Goal: Information Seeking & Learning: Learn about a topic

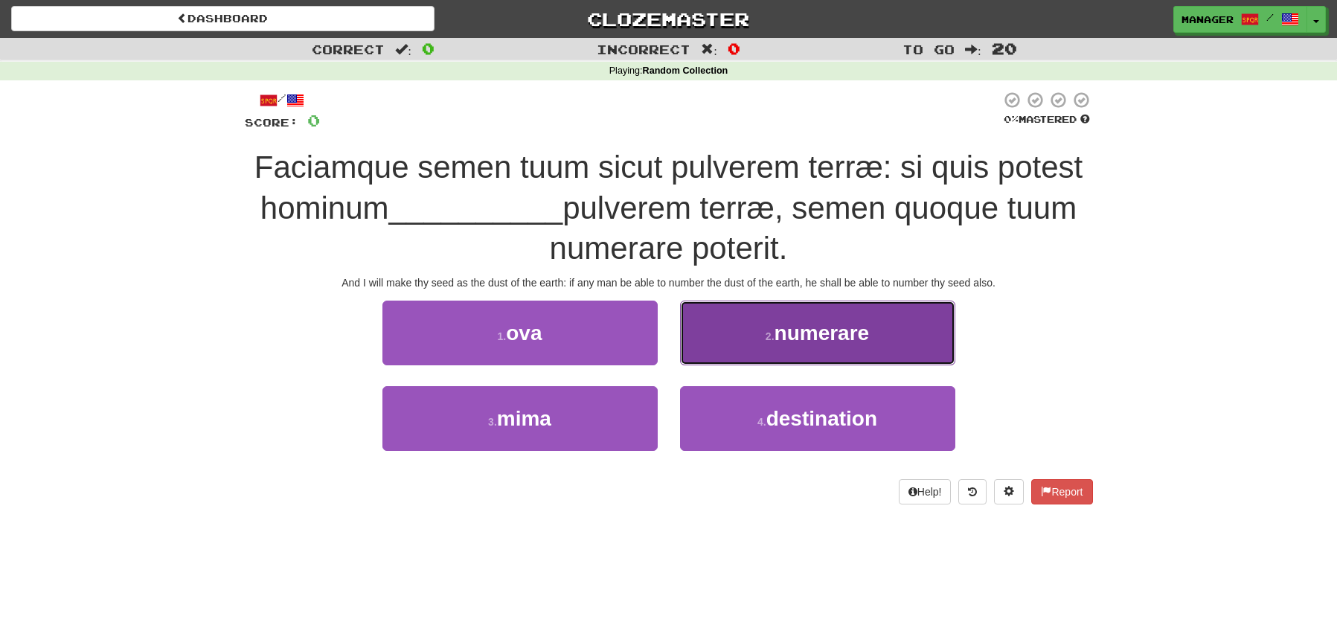
click at [824, 338] on span "numerare" at bounding box center [822, 332] width 95 height 23
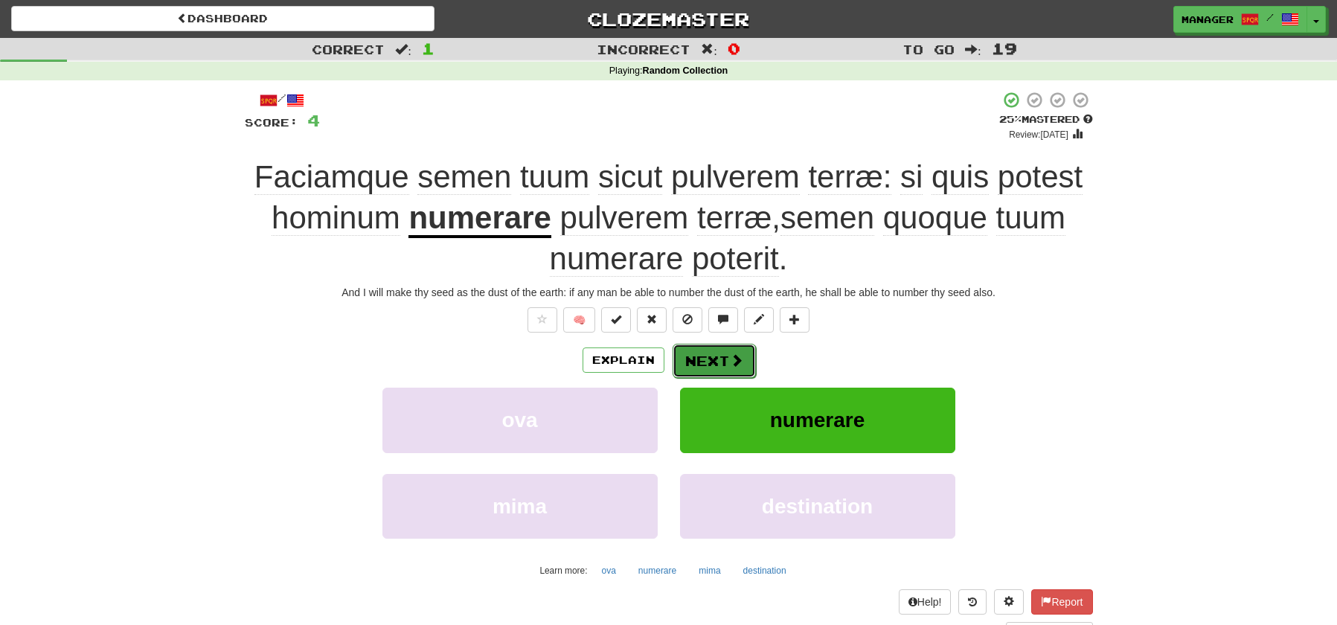
click at [717, 354] on button "Next" at bounding box center [714, 361] width 83 height 34
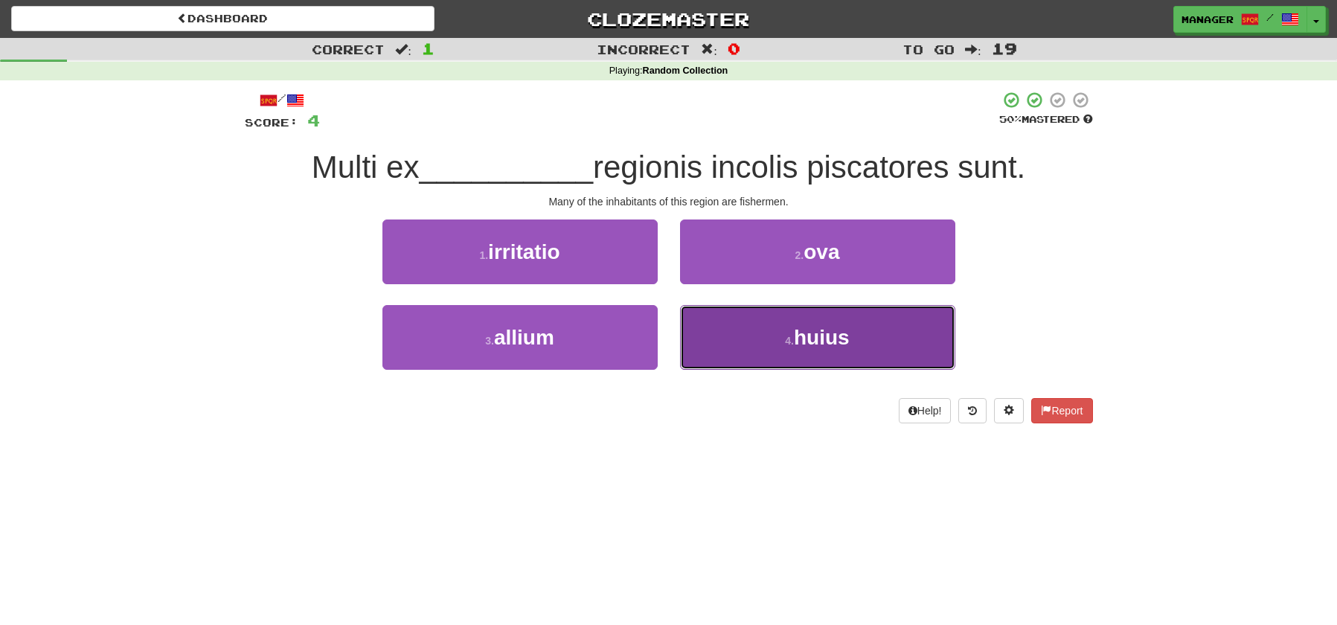
click at [802, 337] on span "huius" at bounding box center [822, 337] width 56 height 23
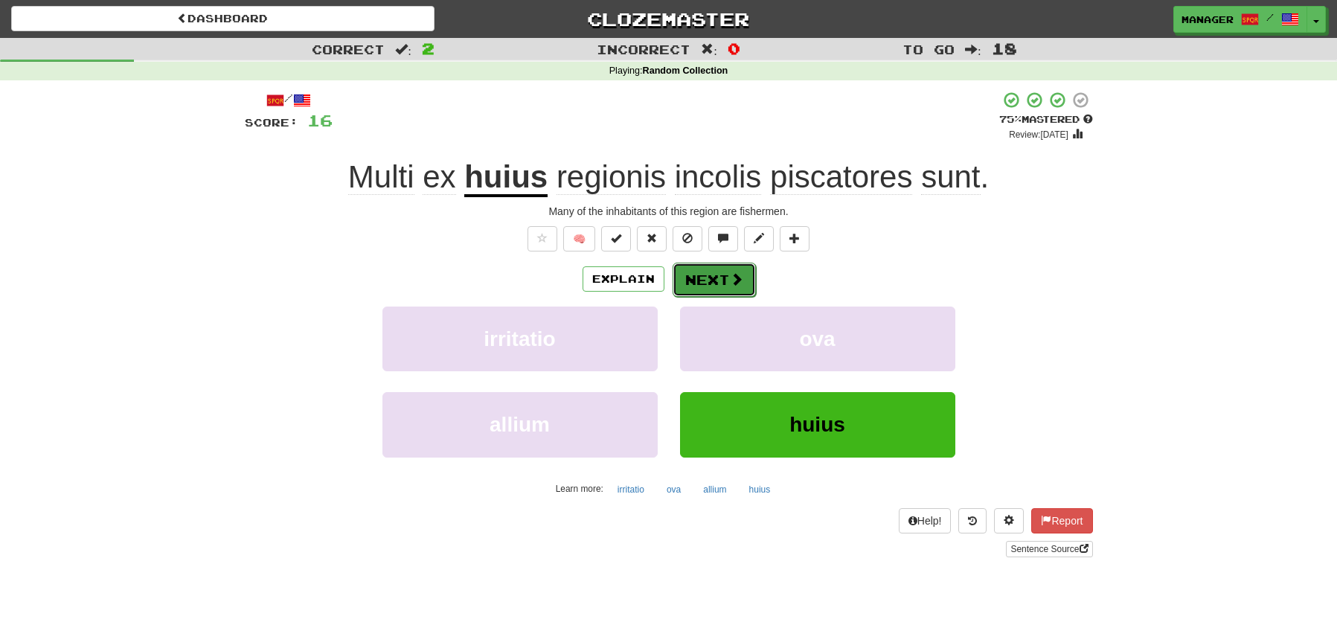
click at [711, 275] on button "Next" at bounding box center [714, 280] width 83 height 34
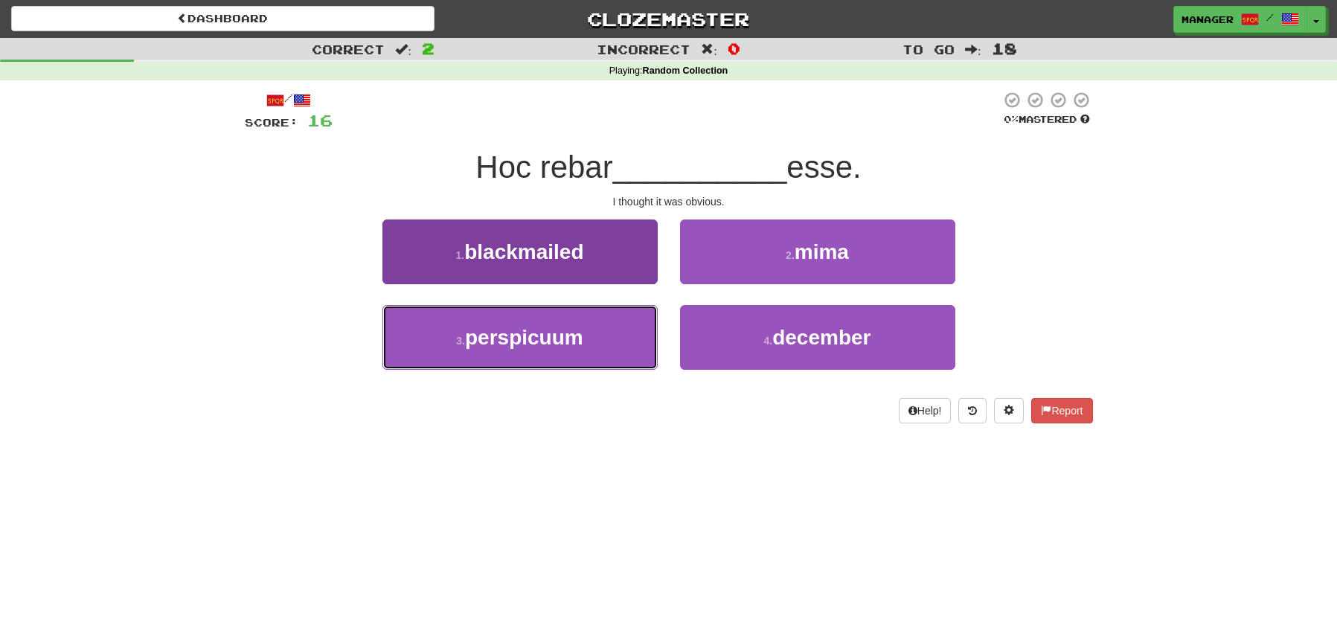
click at [569, 336] on span "perspicuum" at bounding box center [524, 337] width 118 height 23
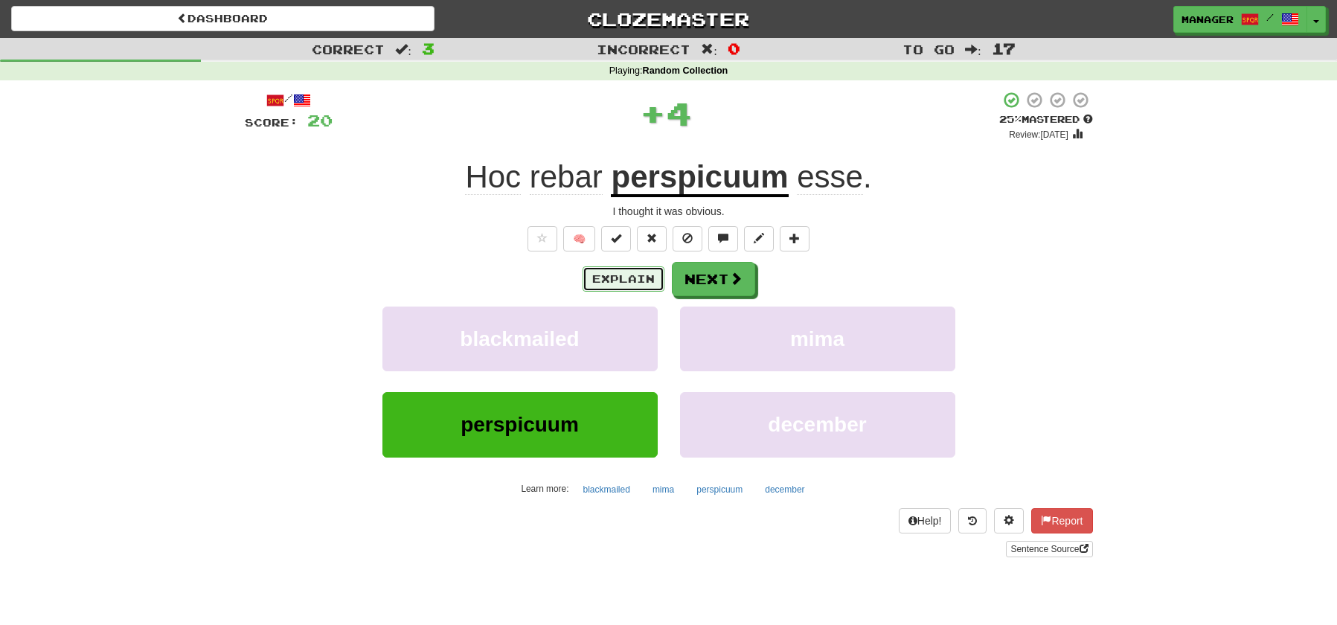
click at [613, 278] on button "Explain" at bounding box center [624, 278] width 82 height 25
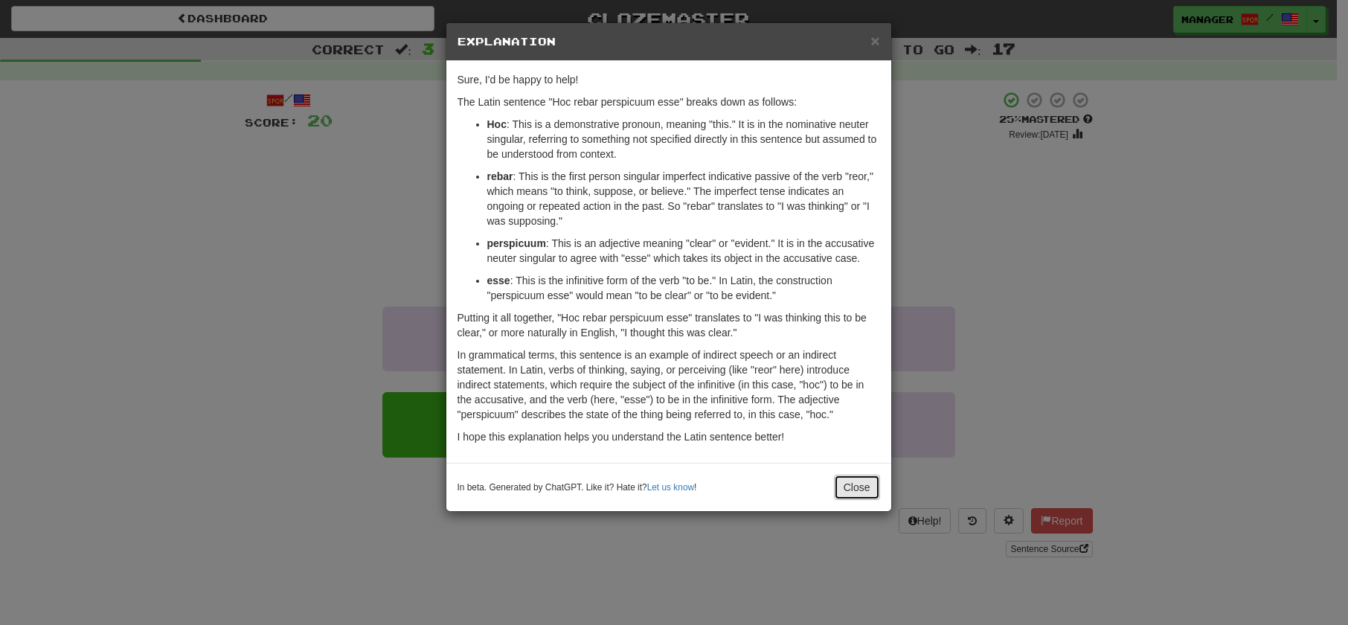
click at [864, 484] on button "Close" at bounding box center [857, 487] width 46 height 25
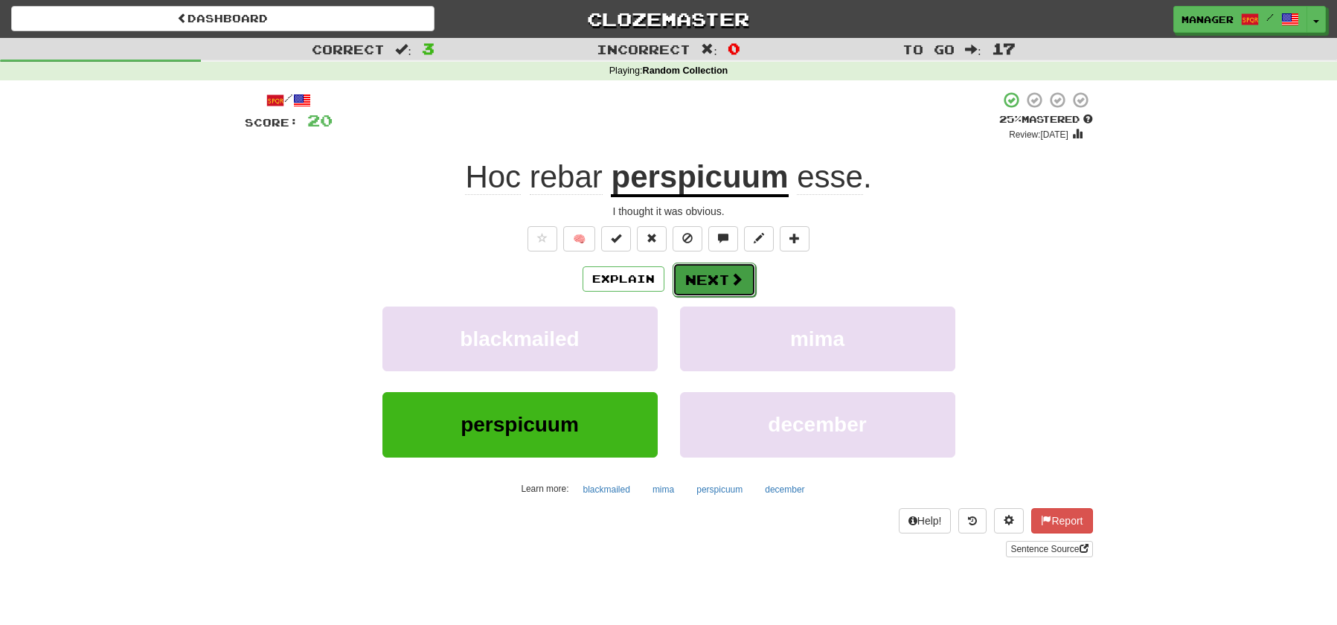
click at [709, 280] on button "Next" at bounding box center [714, 280] width 83 height 34
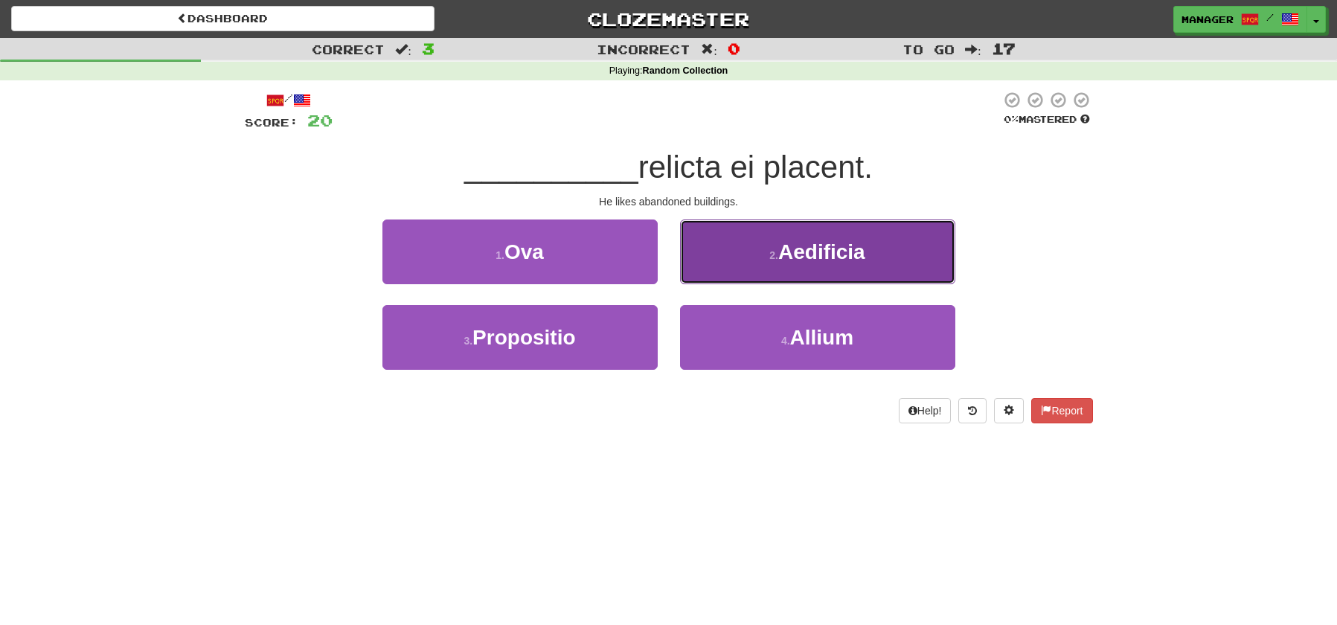
click at [836, 258] on span "Aedificia" at bounding box center [821, 251] width 87 height 23
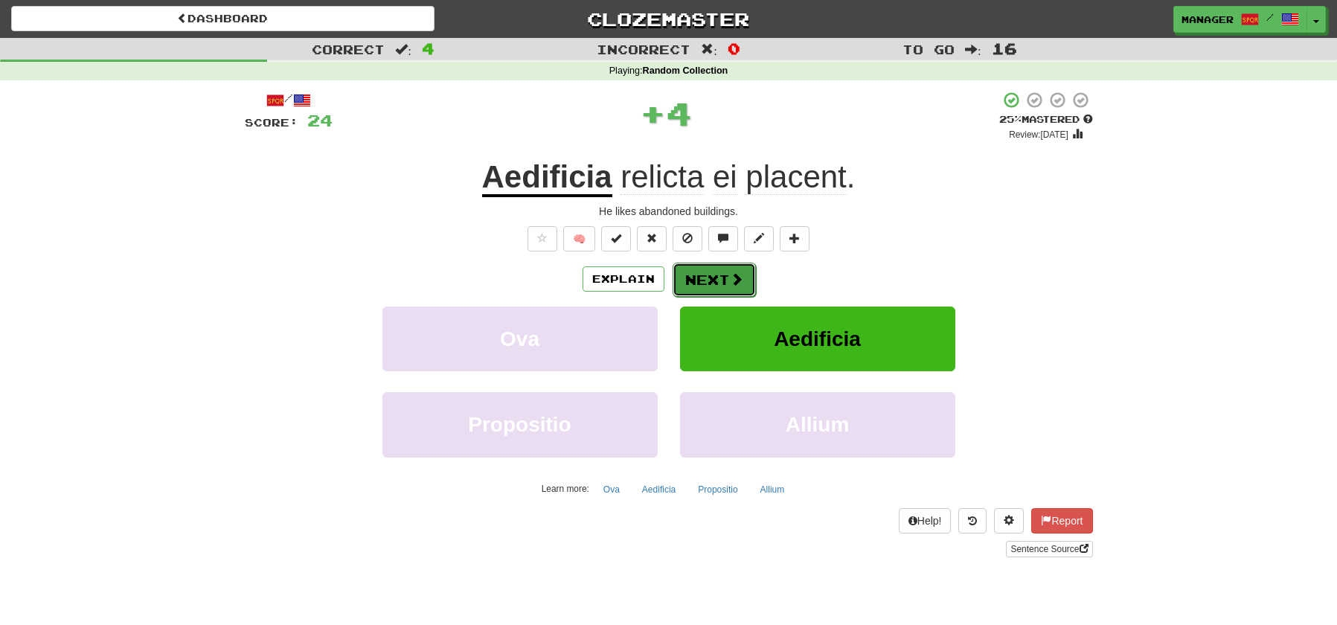
click at [715, 276] on button "Next" at bounding box center [714, 280] width 83 height 34
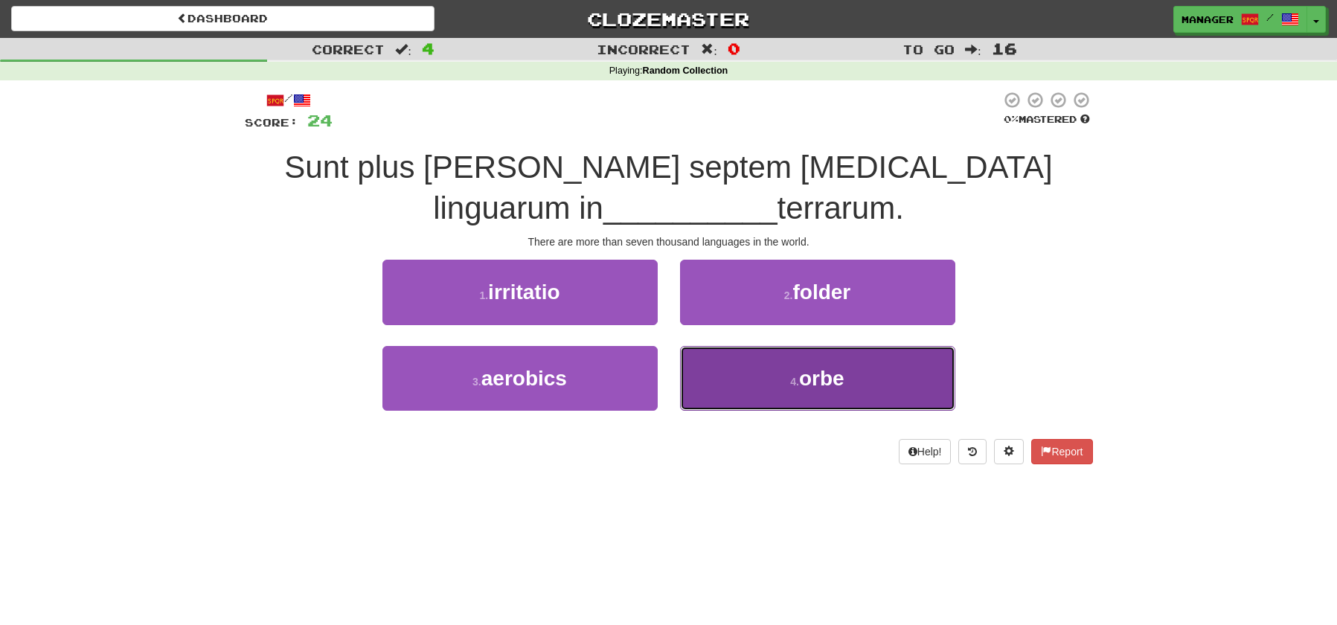
click at [819, 382] on span "orbe" at bounding box center [821, 378] width 45 height 23
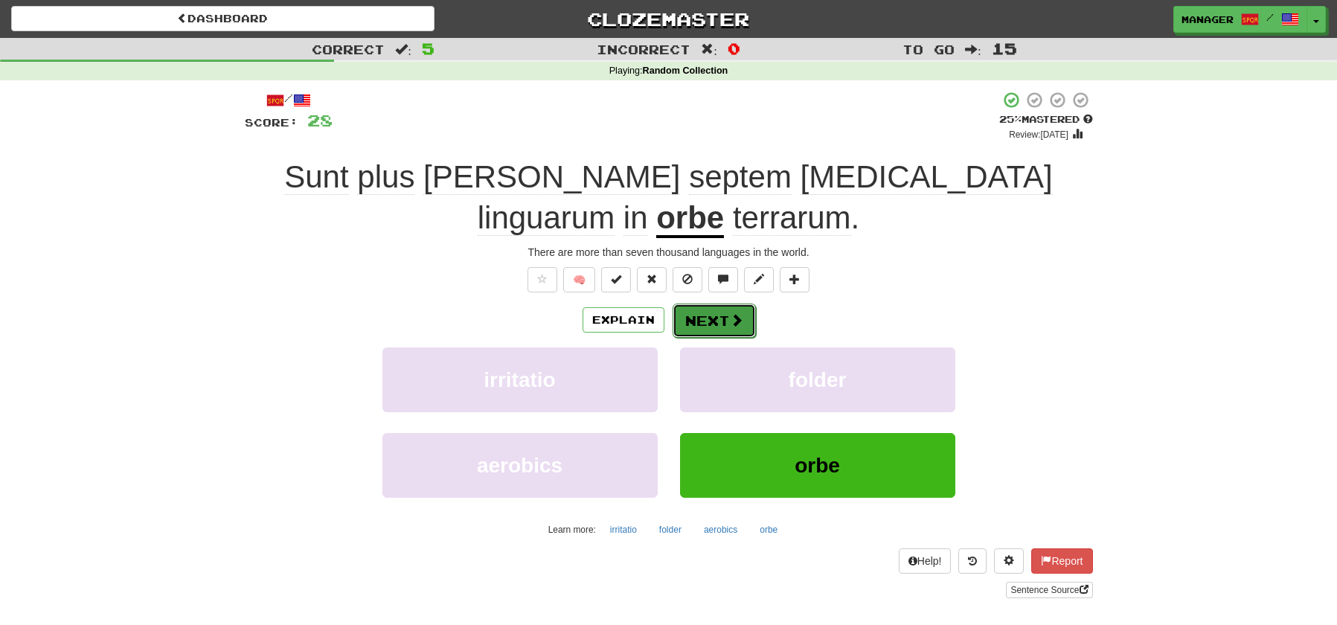
click at [711, 304] on button "Next" at bounding box center [714, 321] width 83 height 34
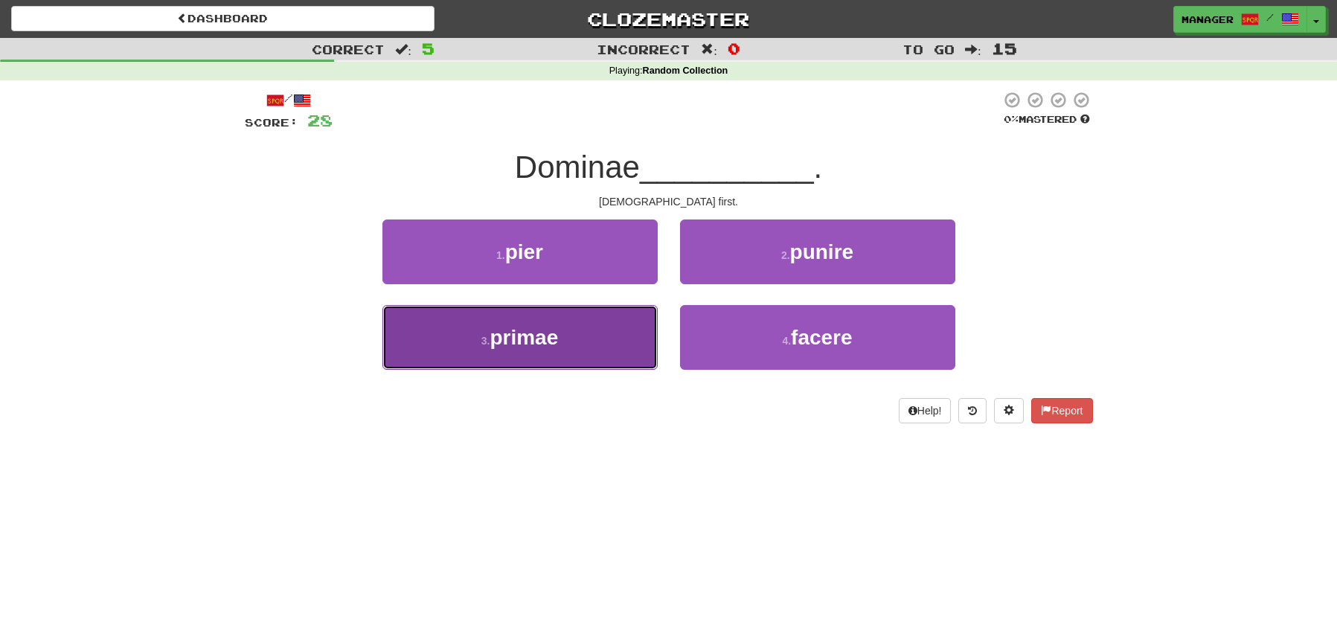
click at [598, 342] on button "3 . primae" at bounding box center [519, 337] width 275 height 65
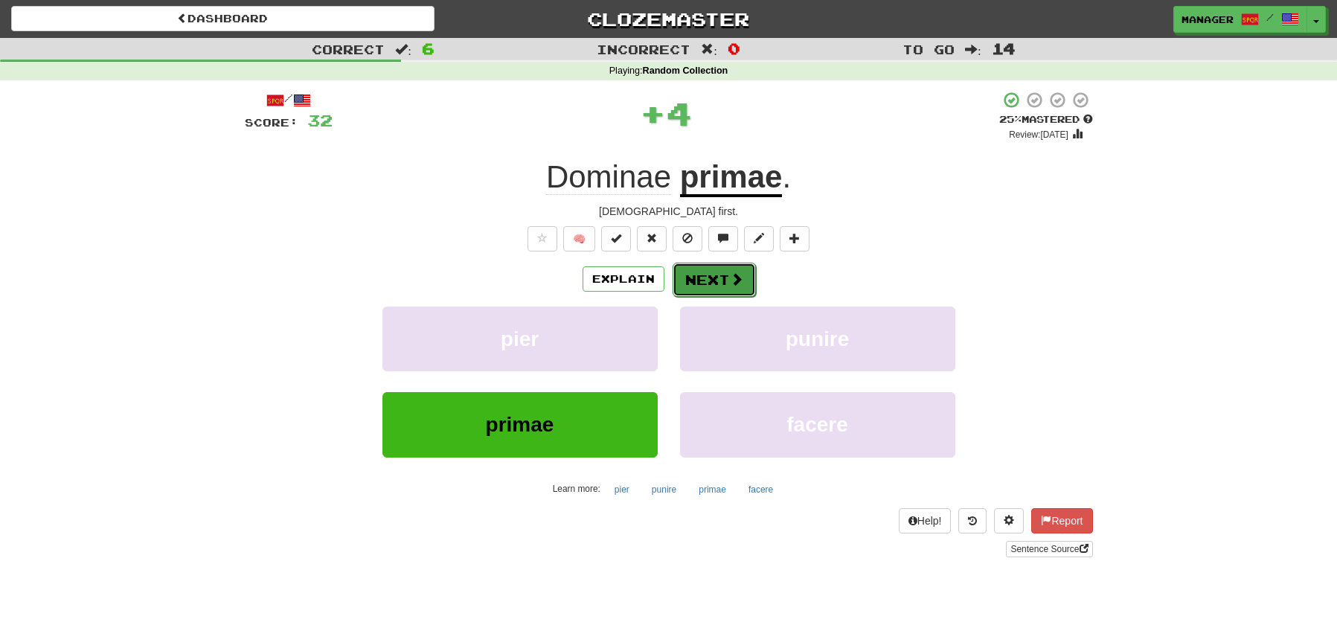
click at [722, 278] on button "Next" at bounding box center [714, 280] width 83 height 34
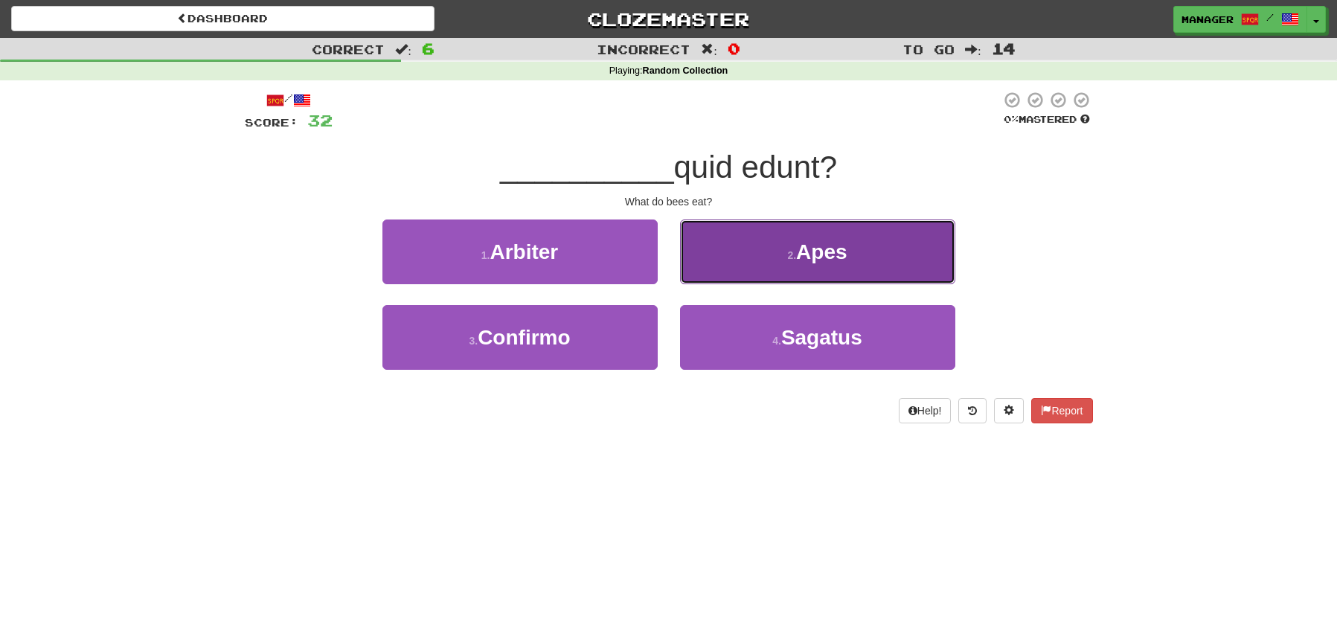
click at [806, 260] on span "Apes" at bounding box center [821, 251] width 51 height 23
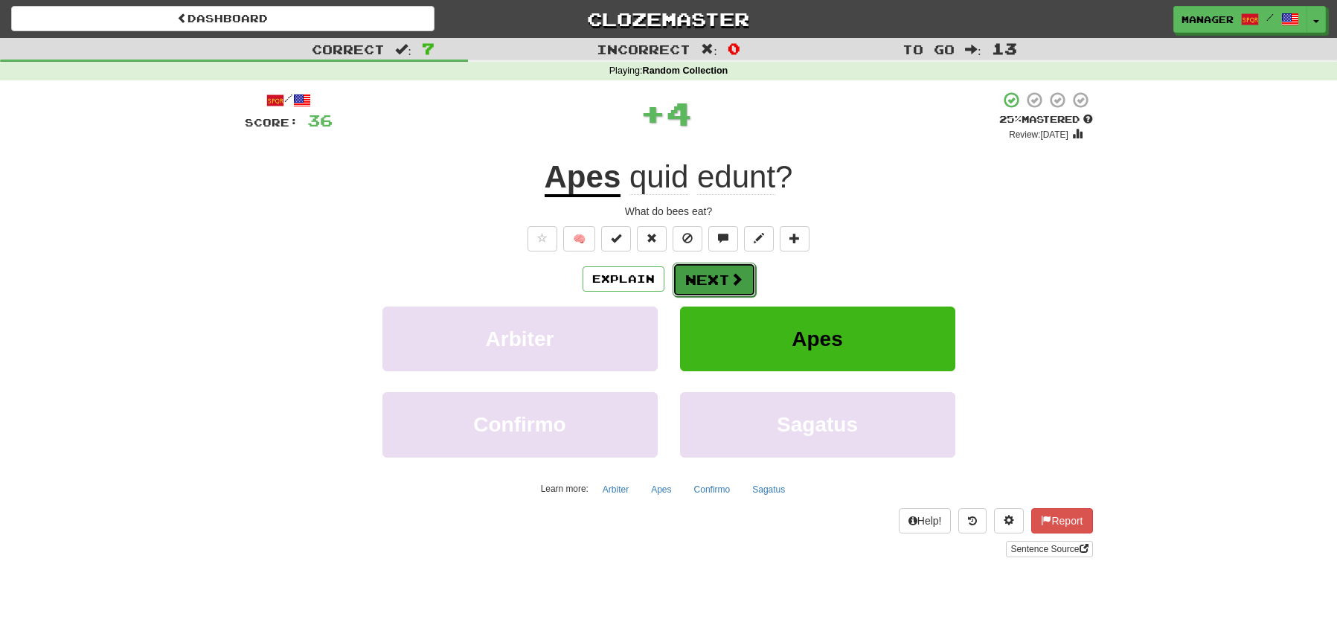
click at [714, 277] on button "Next" at bounding box center [714, 280] width 83 height 34
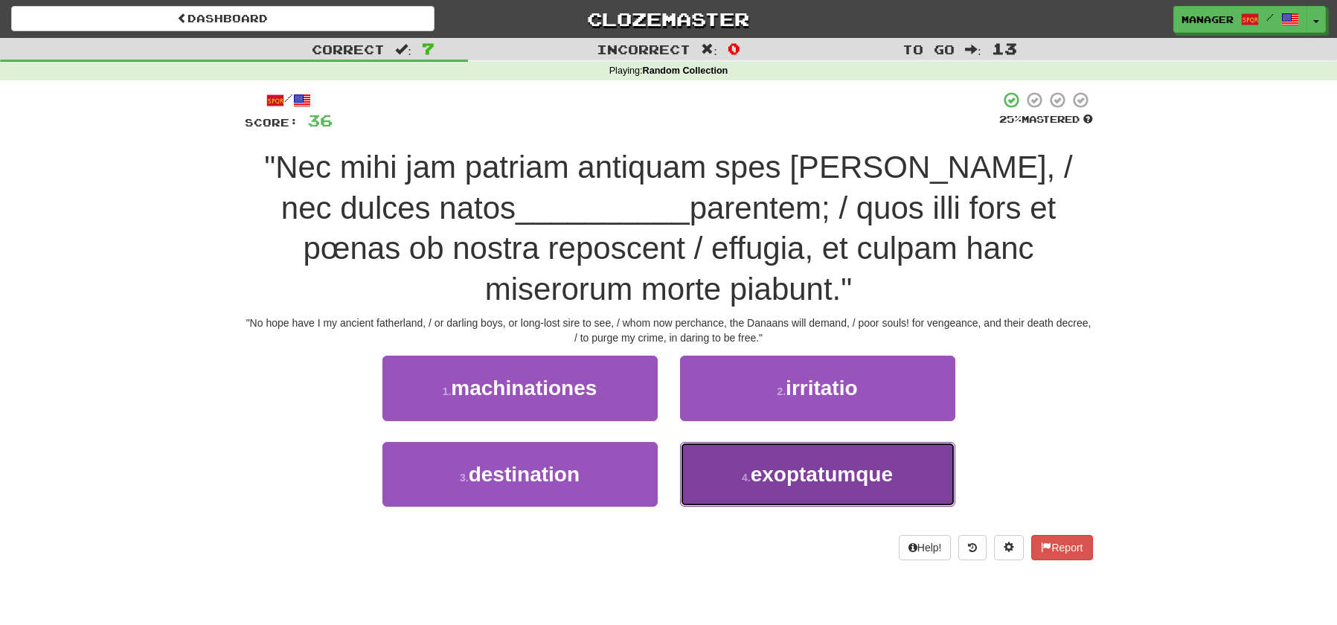
click at [808, 493] on button "4 . exoptatumque" at bounding box center [817, 474] width 275 height 65
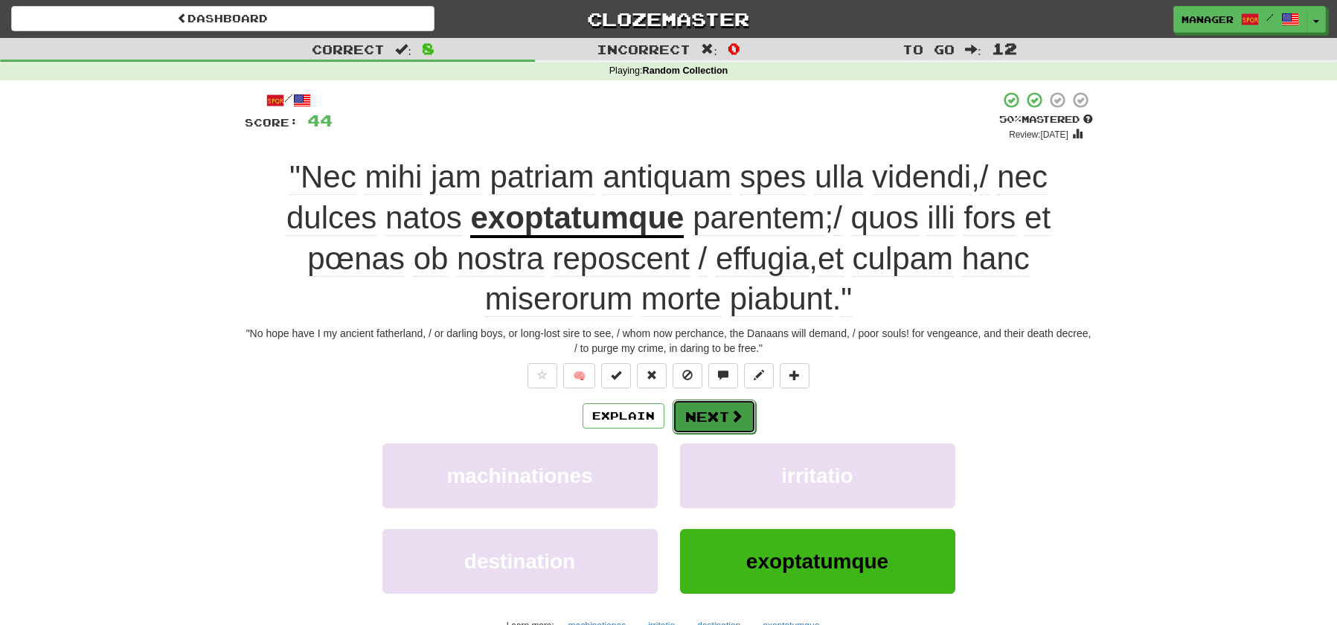
click at [715, 413] on button "Next" at bounding box center [714, 417] width 83 height 34
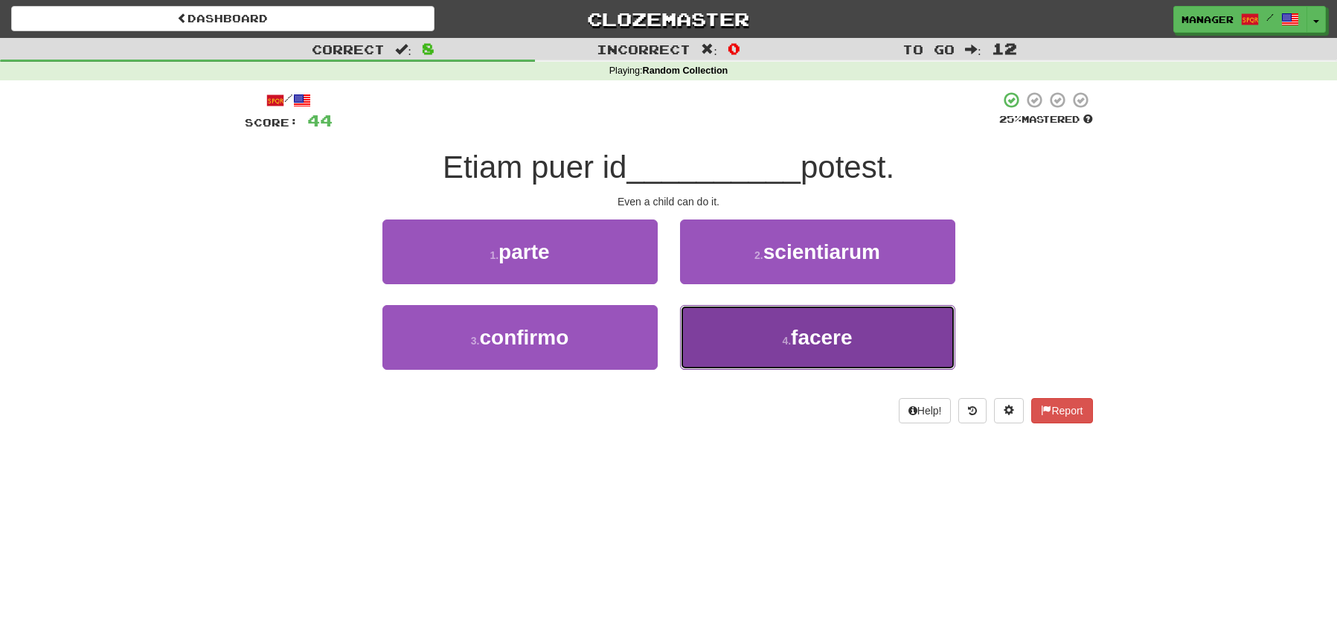
click at [827, 344] on span "facere" at bounding box center [822, 337] width 62 height 23
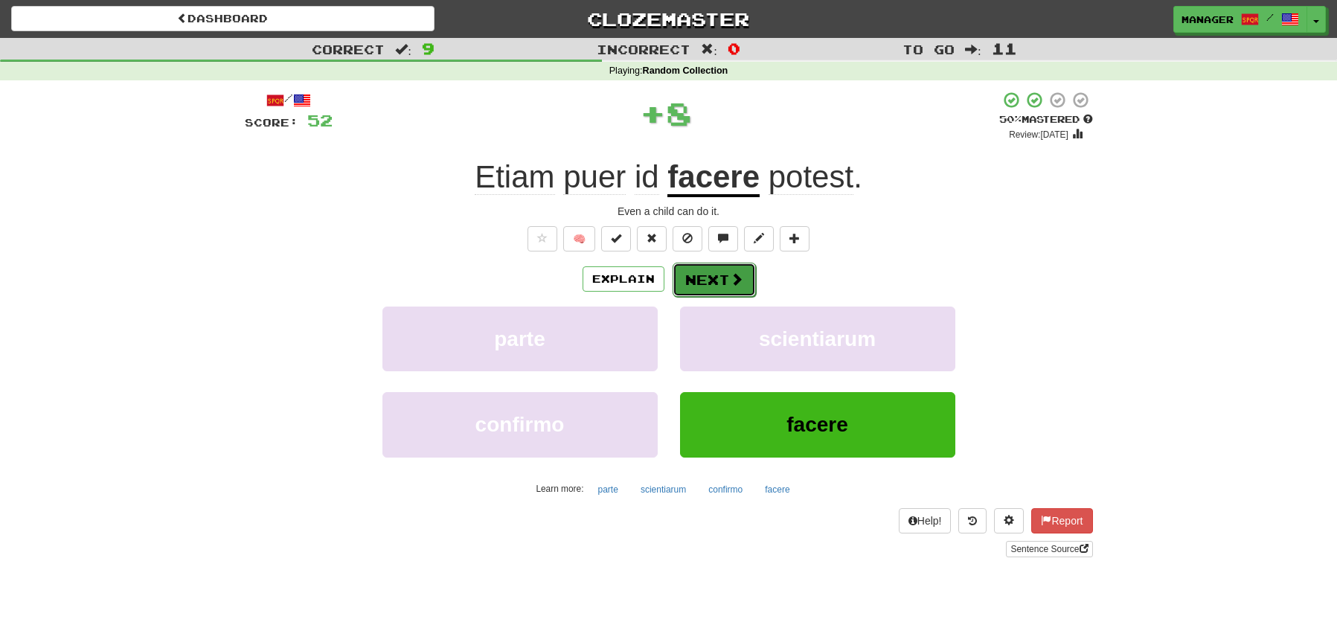
click at [708, 270] on button "Next" at bounding box center [714, 280] width 83 height 34
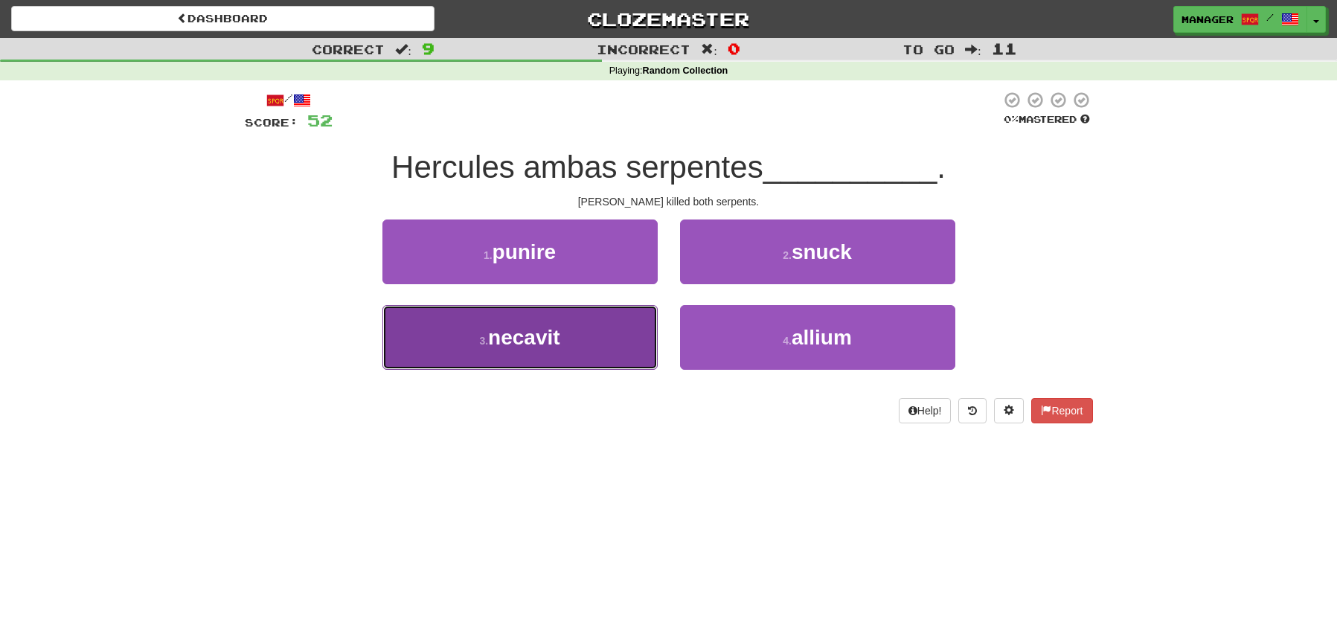
click at [550, 337] on span "necavit" at bounding box center [524, 337] width 72 height 23
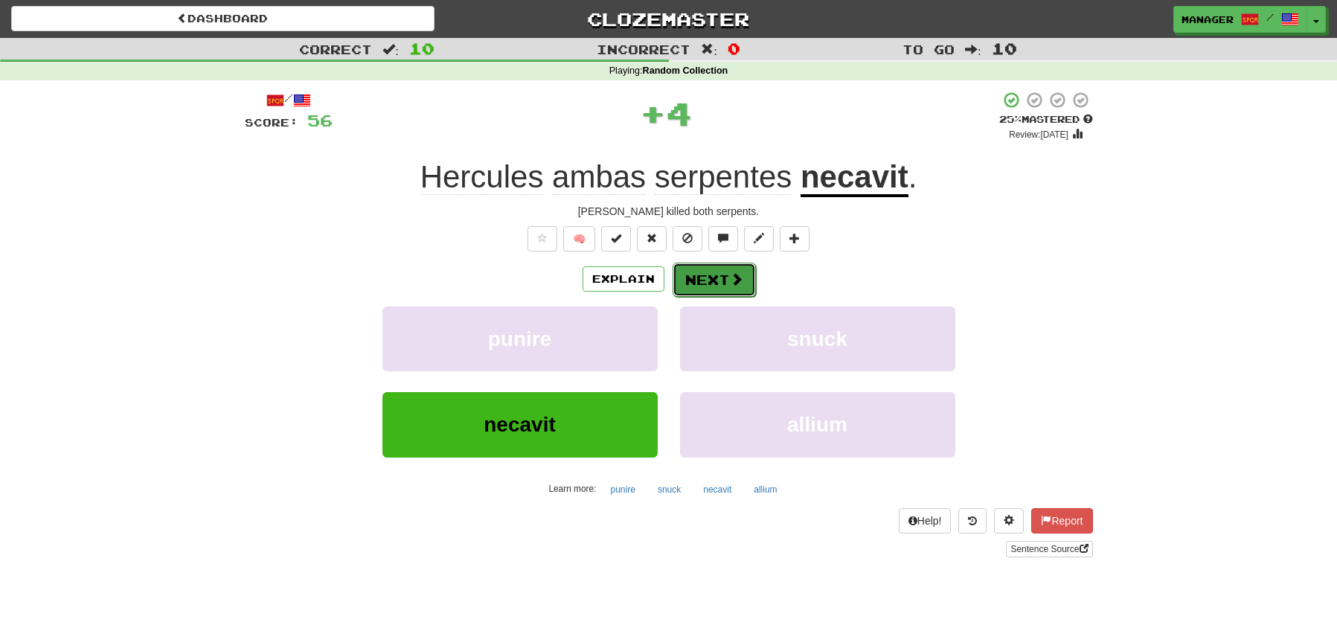
click at [723, 276] on button "Next" at bounding box center [714, 280] width 83 height 34
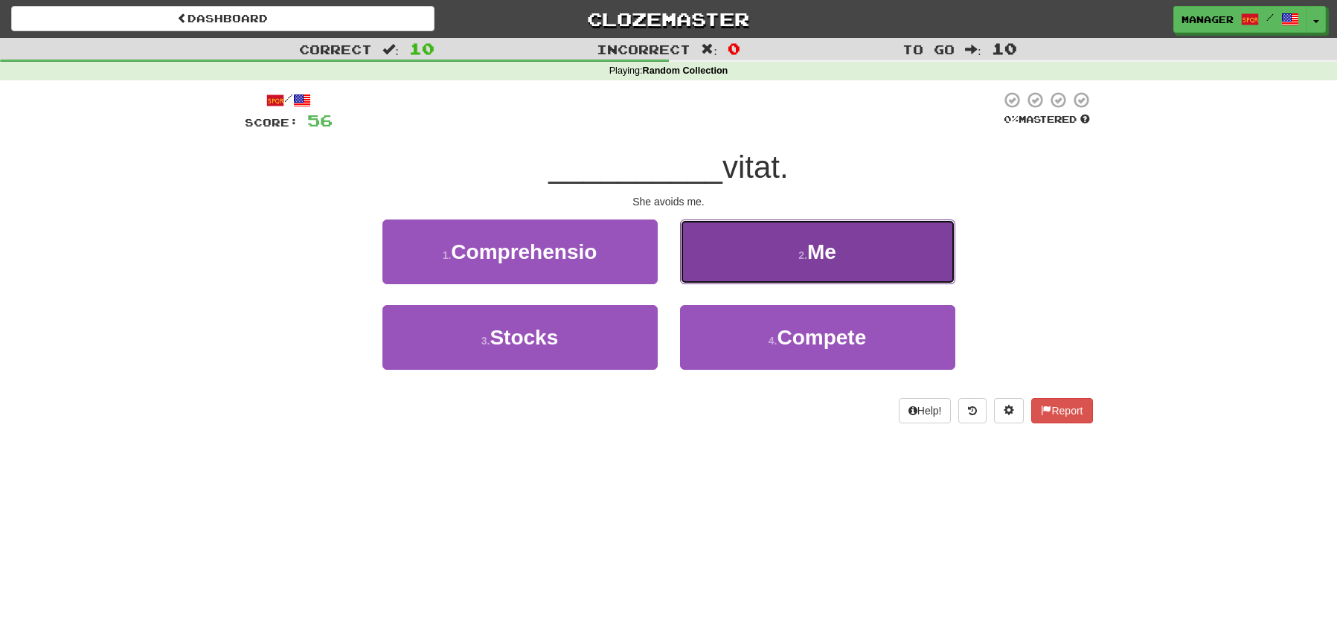
click at [827, 259] on span "Me" at bounding box center [821, 251] width 29 height 23
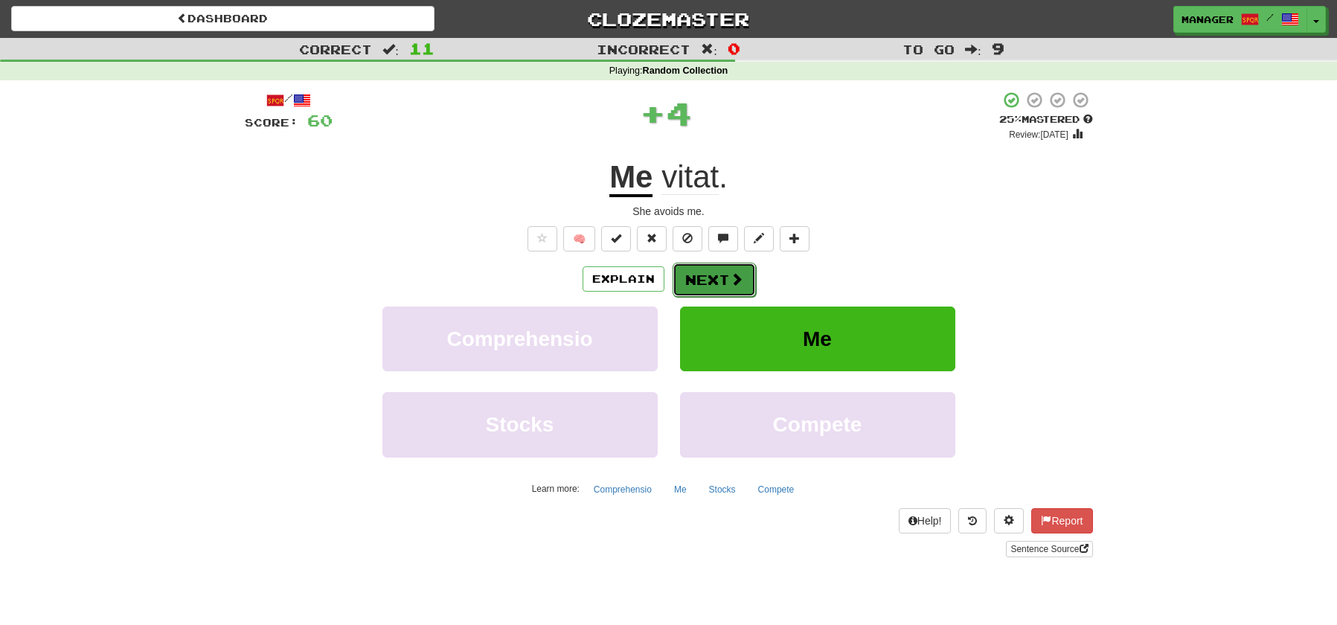
click at [728, 271] on button "Next" at bounding box center [714, 280] width 83 height 34
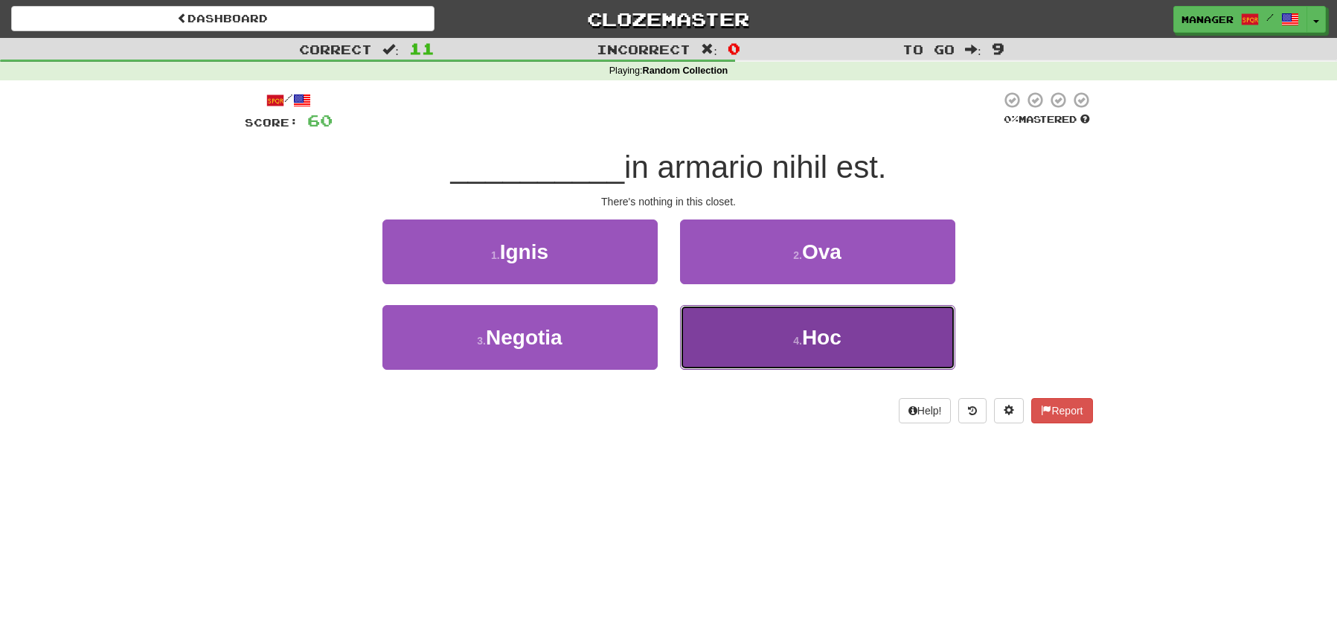
click at [823, 331] on span "Hoc" at bounding box center [821, 337] width 39 height 23
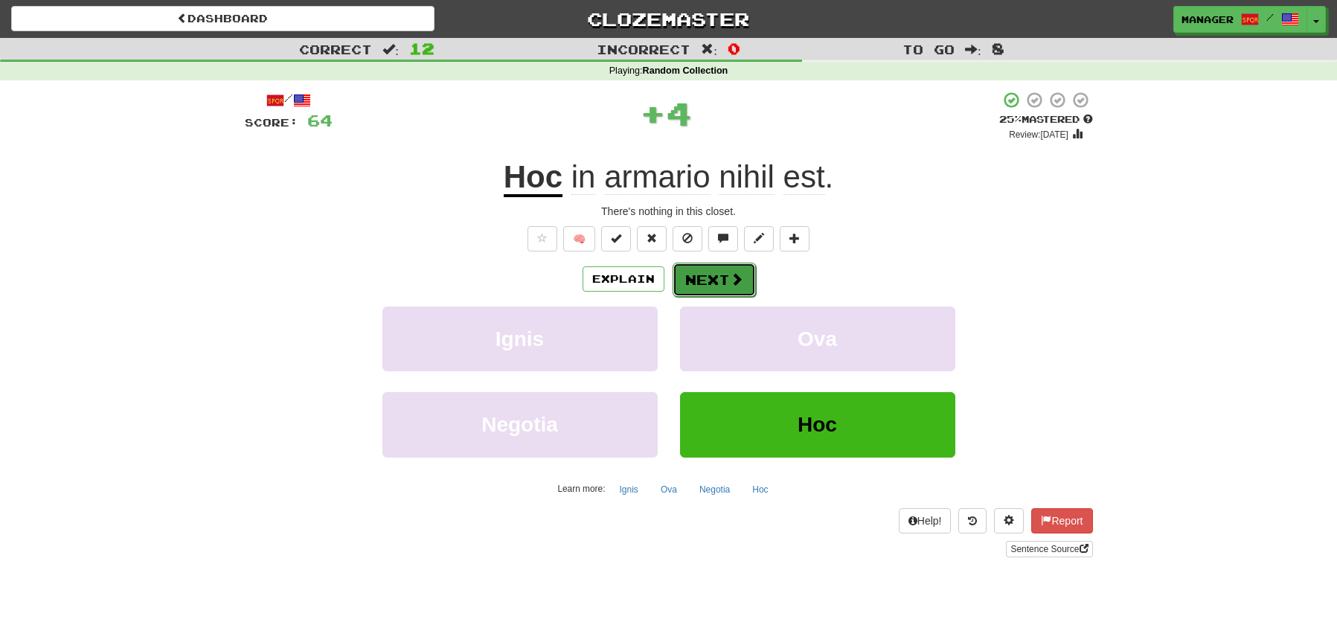
click at [705, 273] on button "Next" at bounding box center [714, 280] width 83 height 34
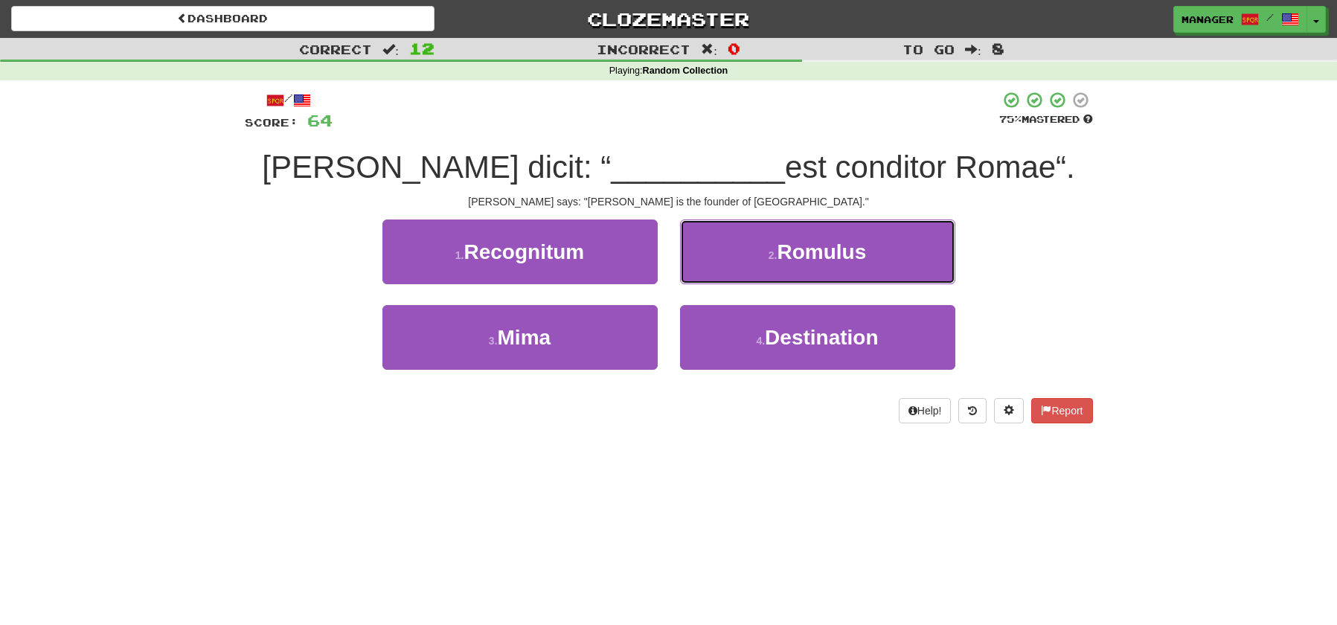
drag, startPoint x: 805, startPoint y: 254, endPoint x: 793, endPoint y: 249, distance: 13.0
click at [805, 254] on span "Romulus" at bounding box center [821, 251] width 89 height 23
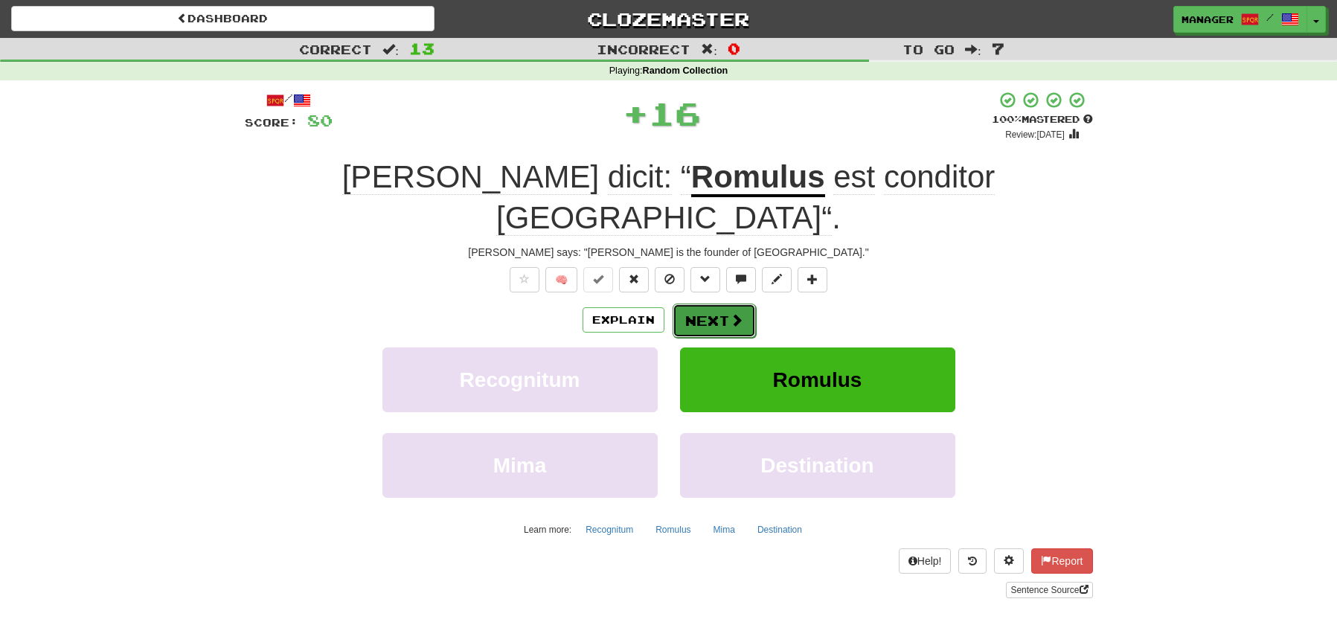
click at [708, 304] on button "Next" at bounding box center [714, 321] width 83 height 34
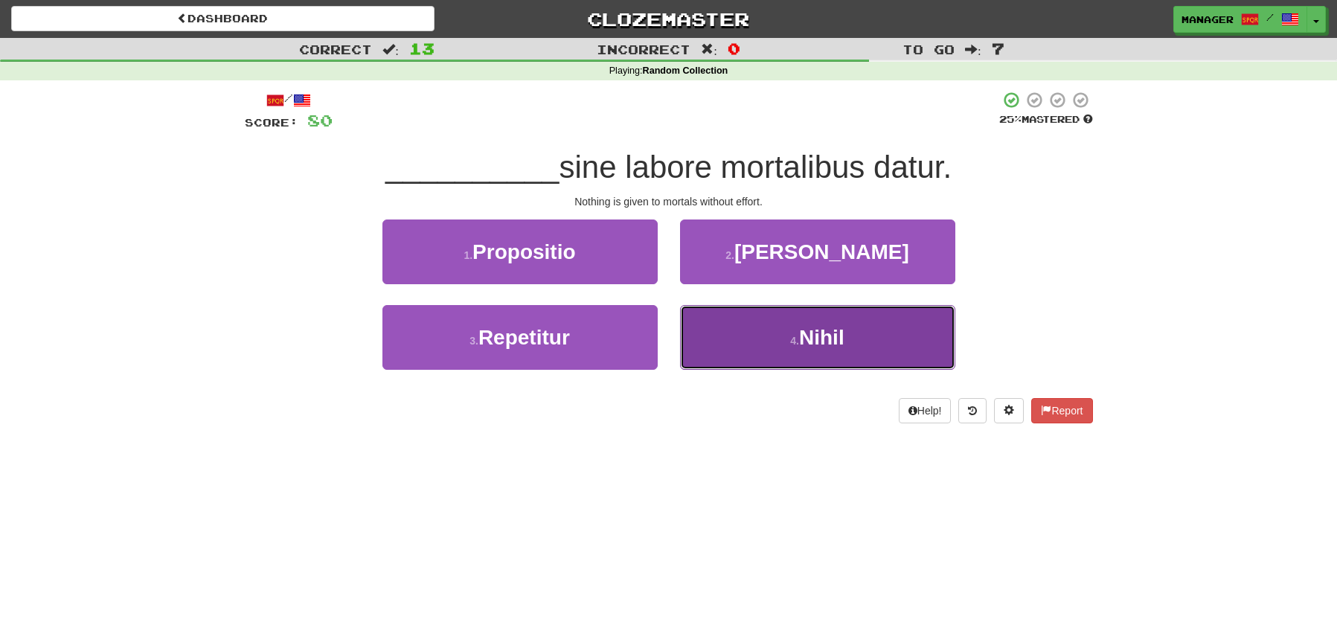
click at [799, 335] on button "4 . [GEOGRAPHIC_DATA]" at bounding box center [817, 337] width 275 height 65
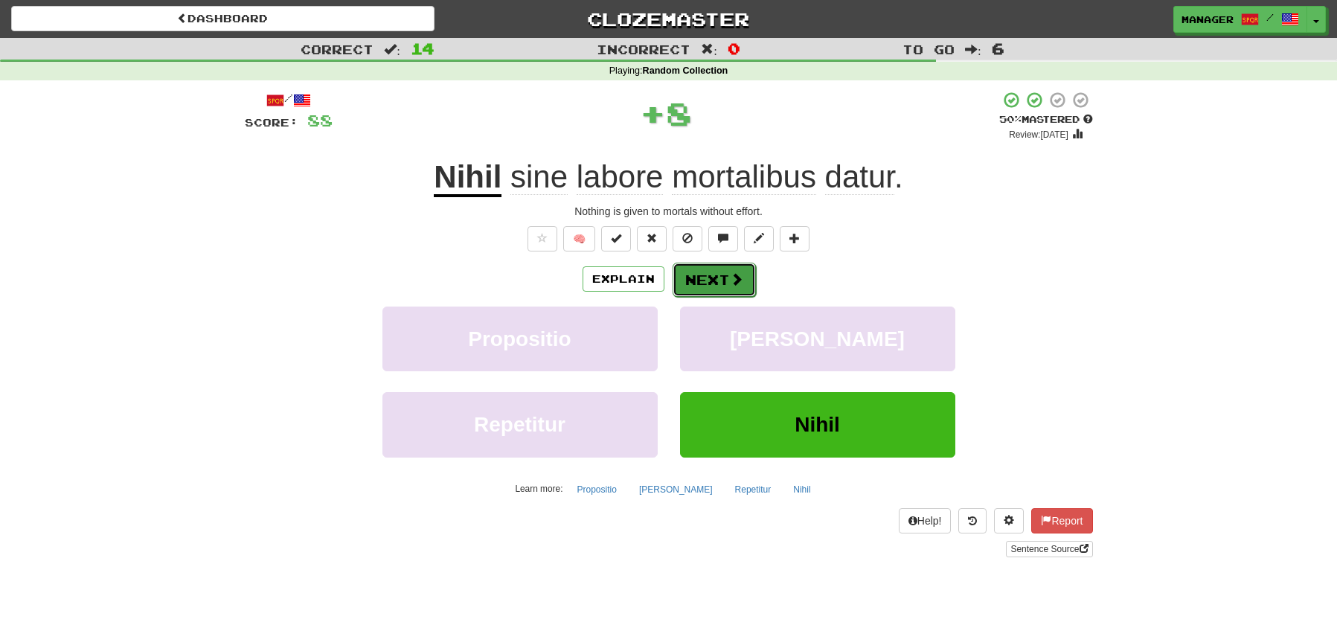
click at [711, 276] on button "Next" at bounding box center [714, 280] width 83 height 34
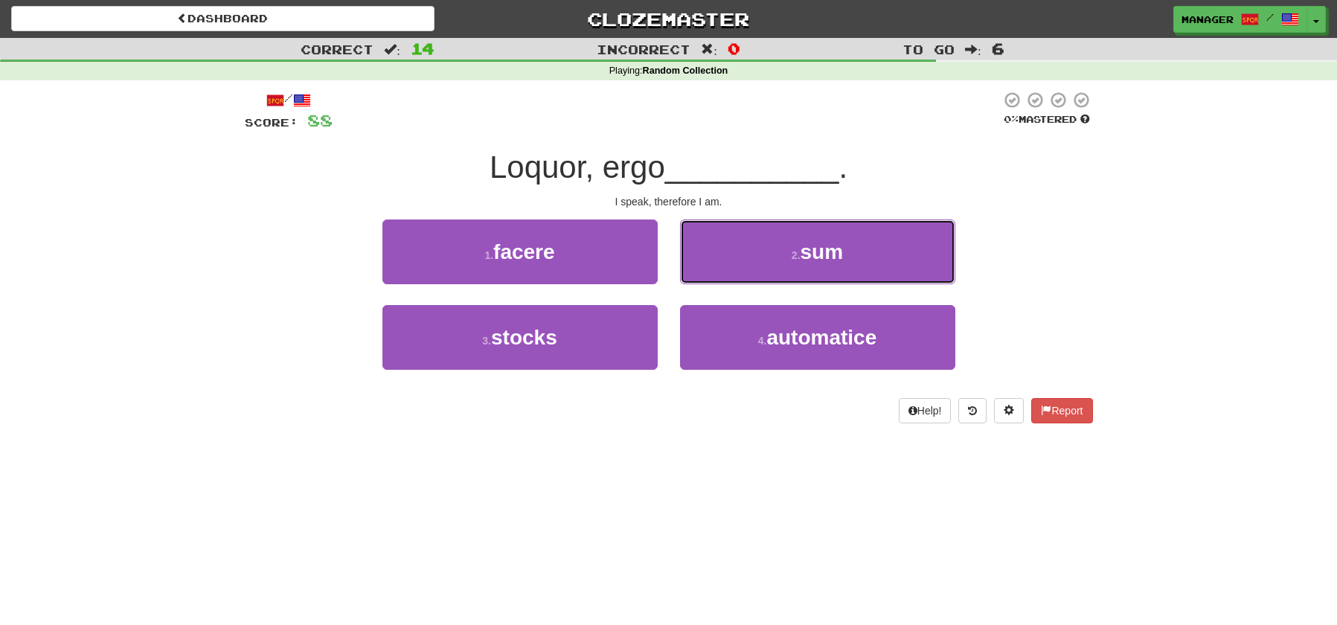
drag, startPoint x: 869, startPoint y: 251, endPoint x: 814, endPoint y: 251, distance: 55.1
click at [865, 251] on button "2 . sum" at bounding box center [817, 252] width 275 height 65
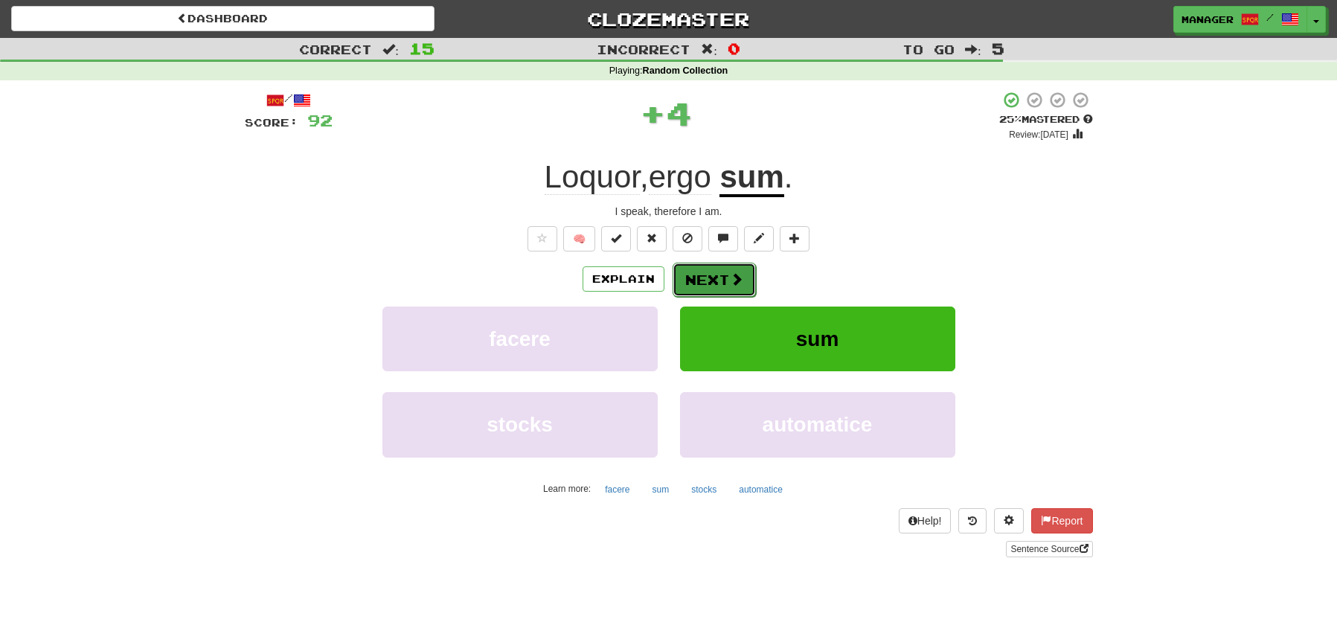
click at [723, 272] on button "Next" at bounding box center [714, 280] width 83 height 34
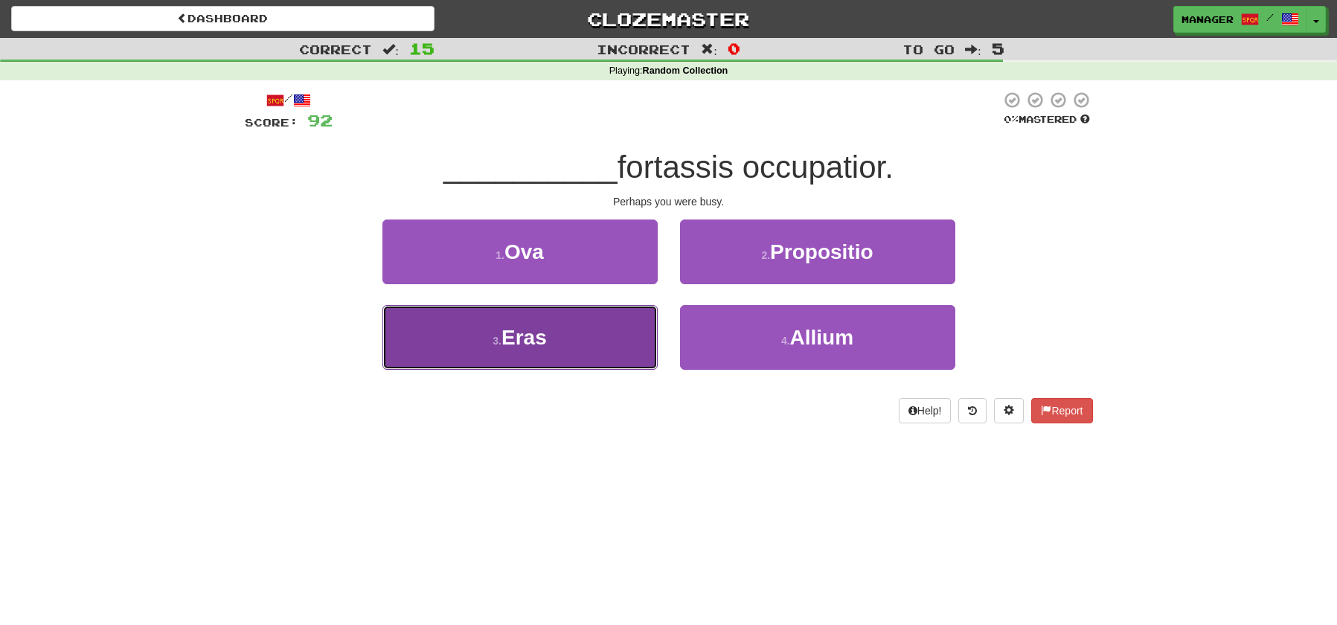
click at [535, 338] on span "Eras" at bounding box center [524, 337] width 45 height 23
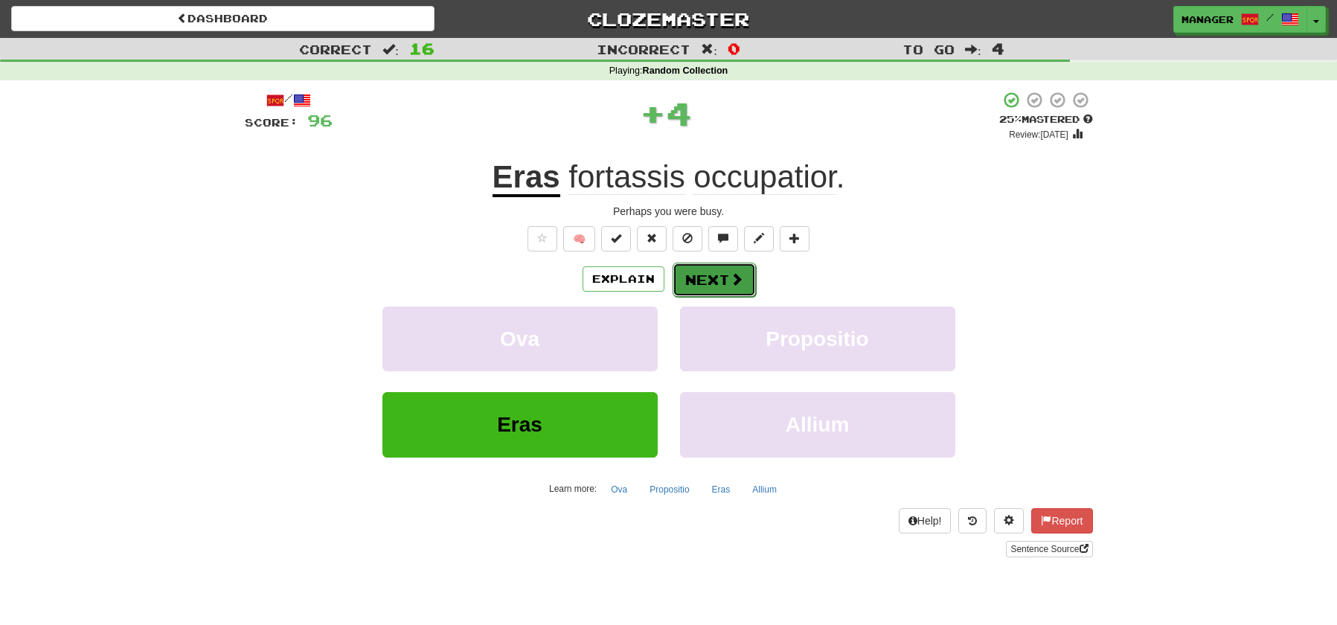
click at [714, 278] on button "Next" at bounding box center [714, 280] width 83 height 34
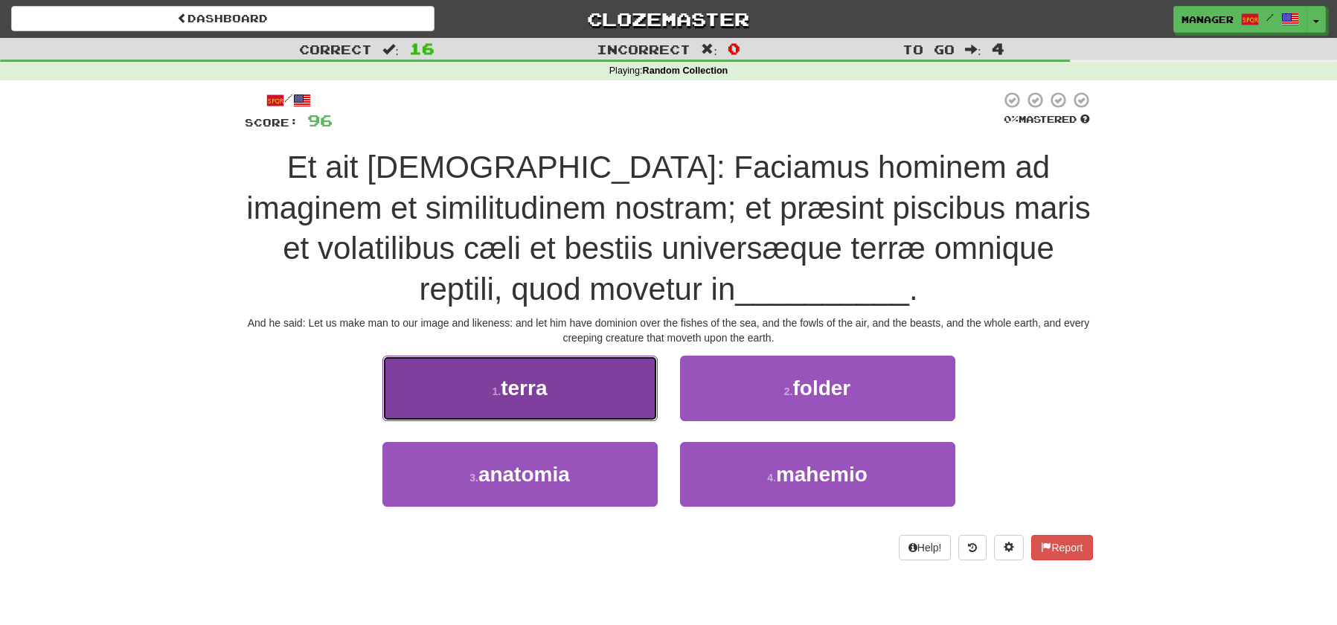
click at [631, 388] on button "1 . terra" at bounding box center [519, 388] width 275 height 65
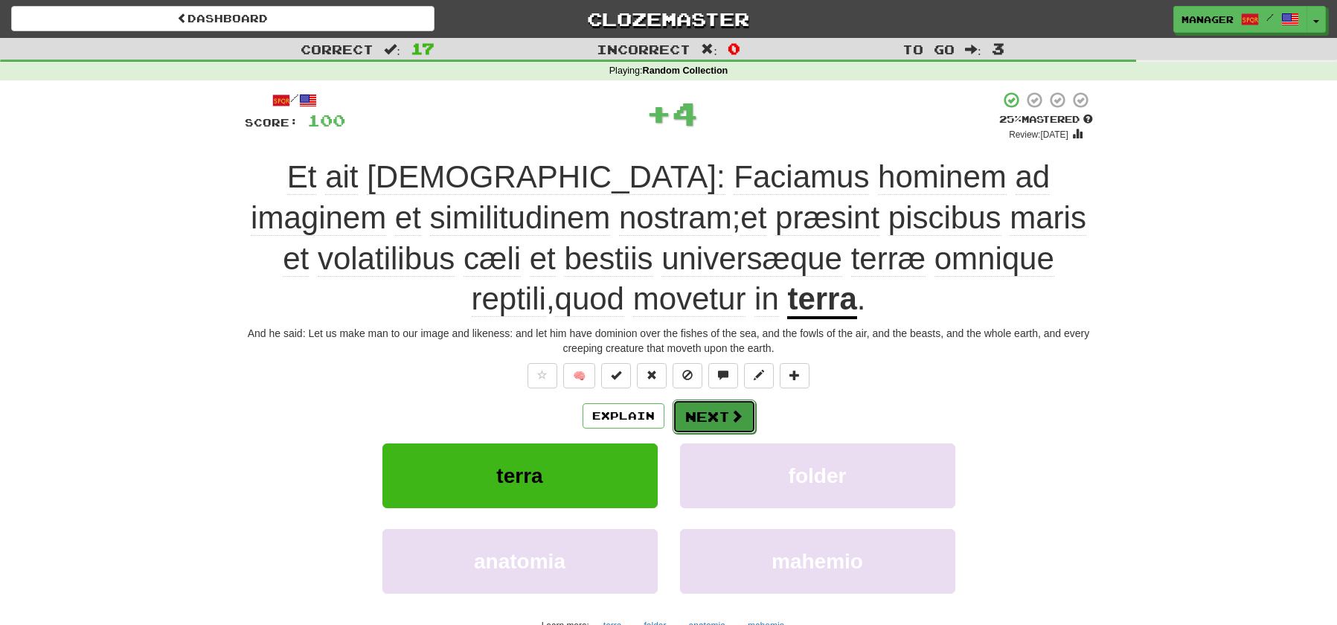
click at [720, 408] on button "Next" at bounding box center [714, 417] width 83 height 34
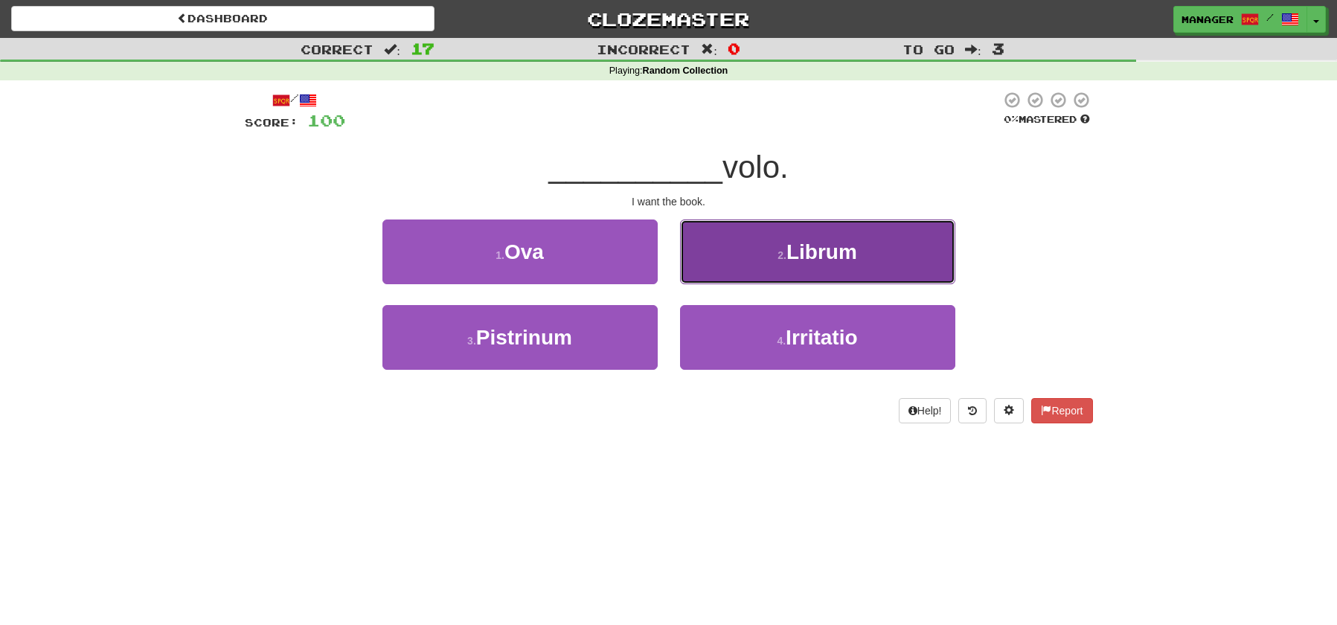
click at [822, 258] on span "Librum" at bounding box center [822, 251] width 71 height 23
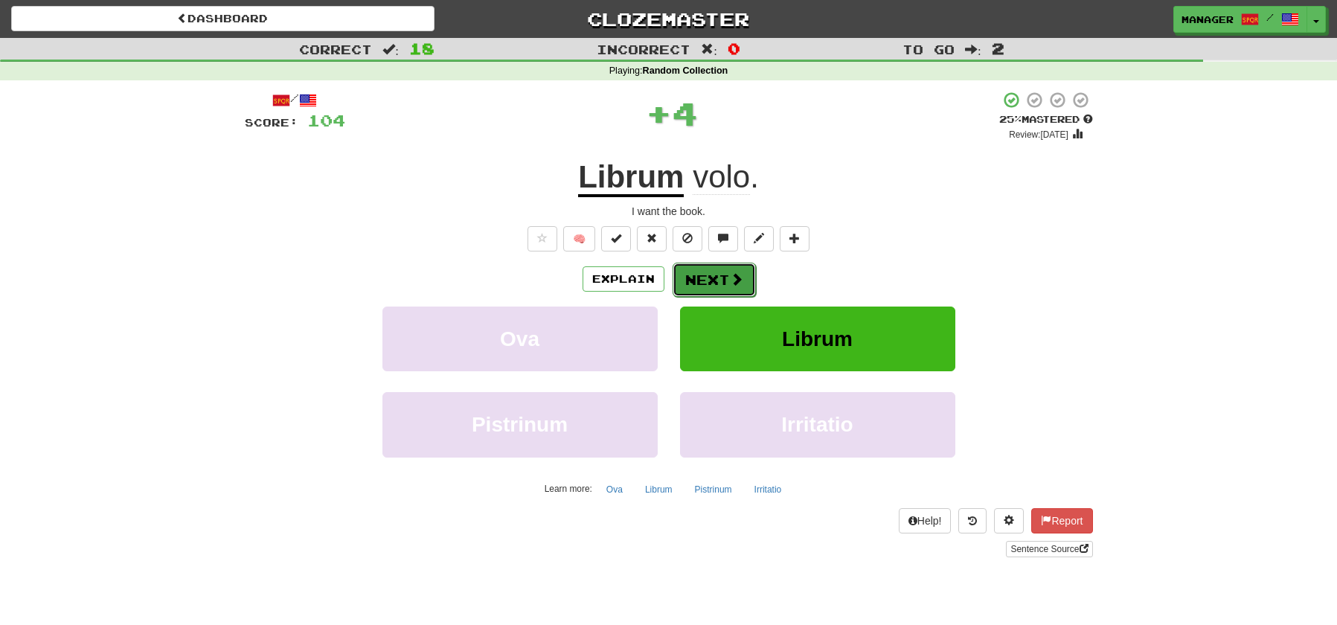
click at [723, 279] on button "Next" at bounding box center [714, 280] width 83 height 34
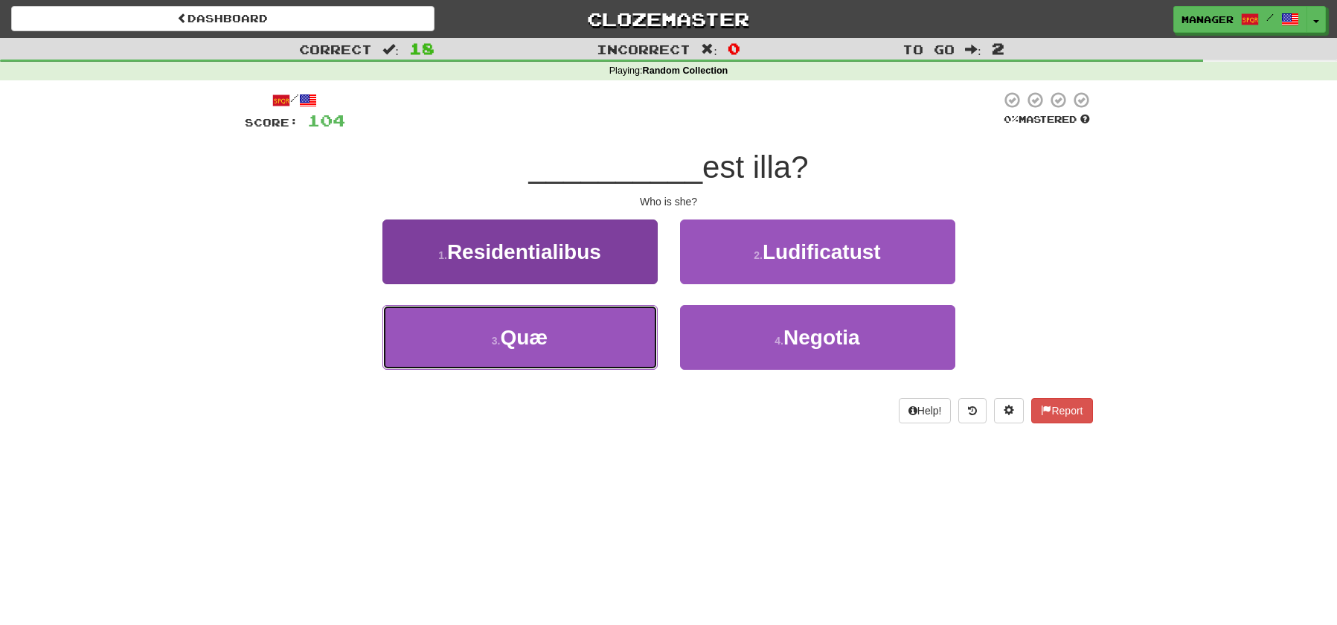
drag, startPoint x: 522, startPoint y: 345, endPoint x: 542, endPoint y: 331, distance: 24.1
click at [522, 345] on span "Quæ" at bounding box center [524, 337] width 48 height 23
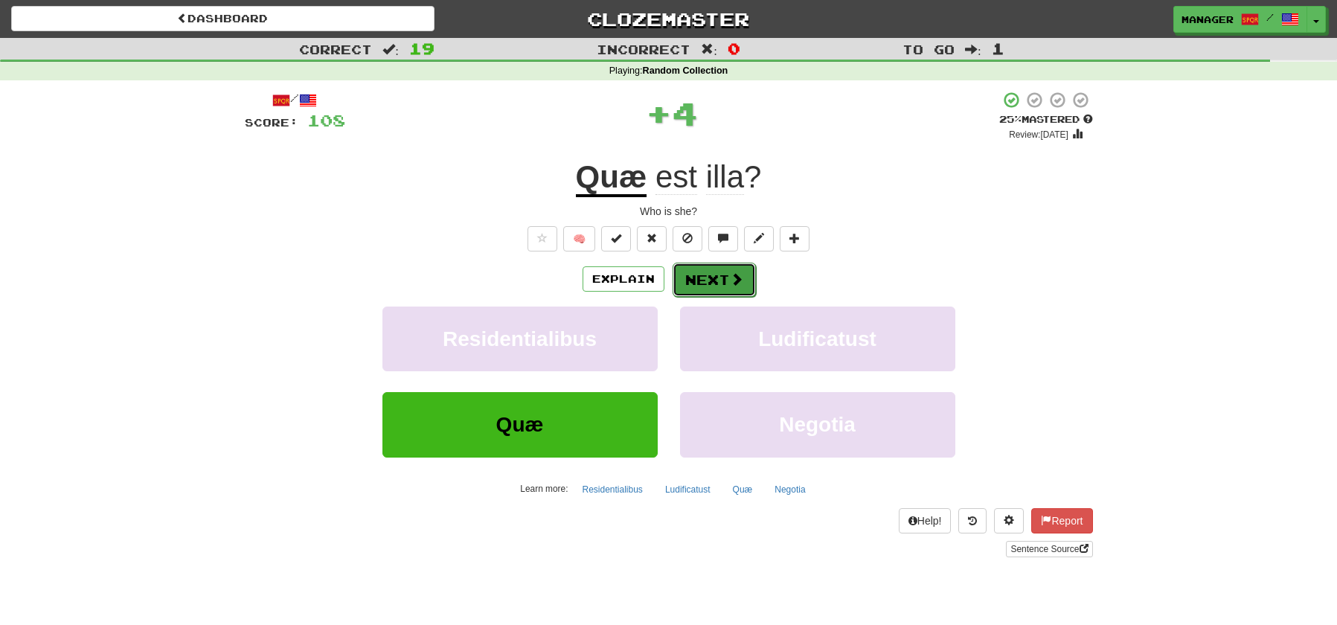
click at [734, 281] on span at bounding box center [736, 278] width 13 height 13
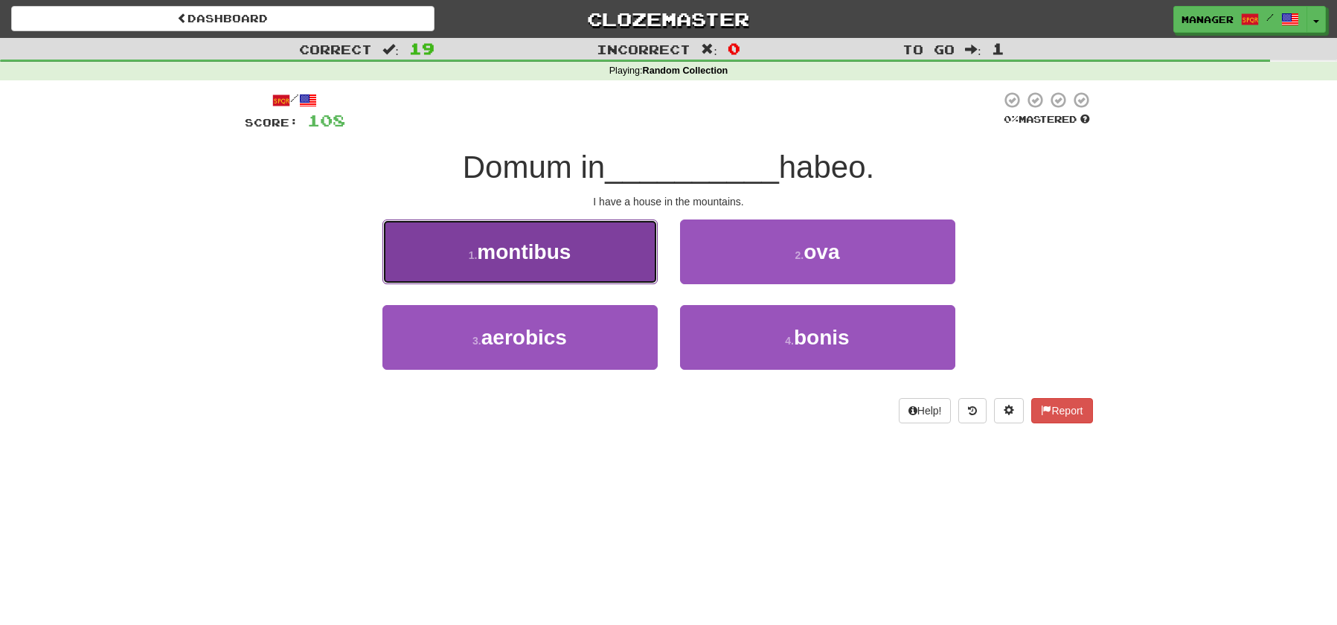
click at [555, 257] on span "montibus" at bounding box center [524, 251] width 94 height 23
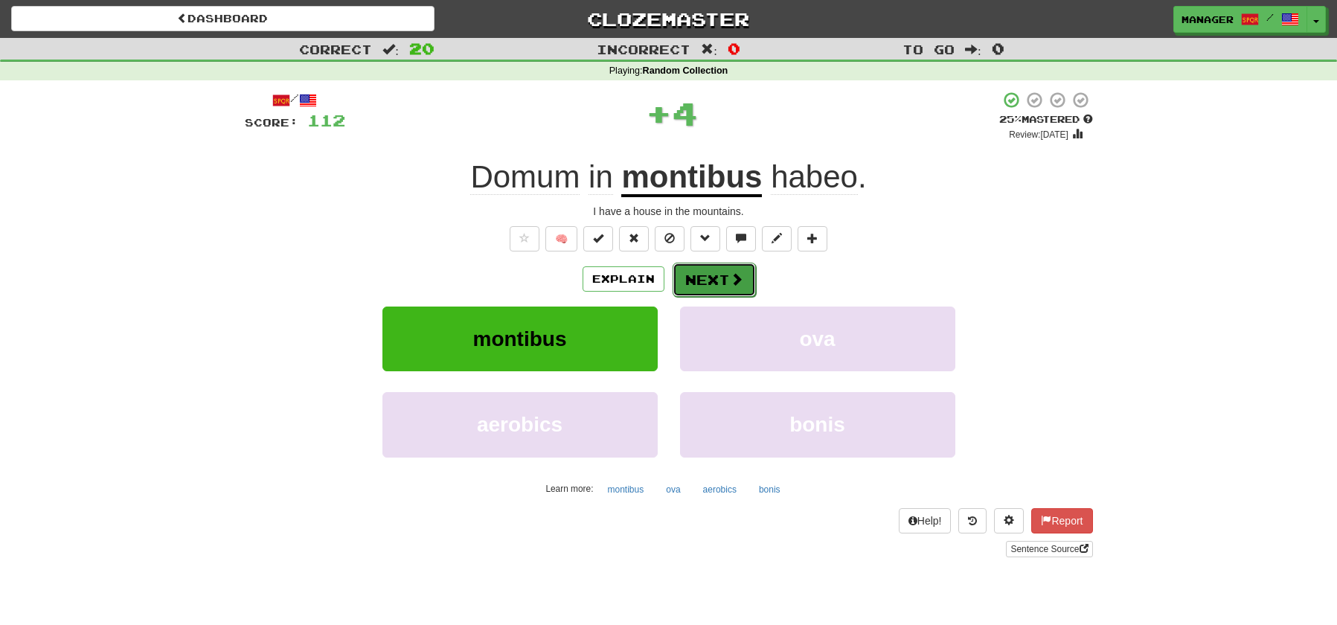
click at [719, 281] on button "Next" at bounding box center [714, 280] width 83 height 34
